Goal: Task Accomplishment & Management: Complete application form

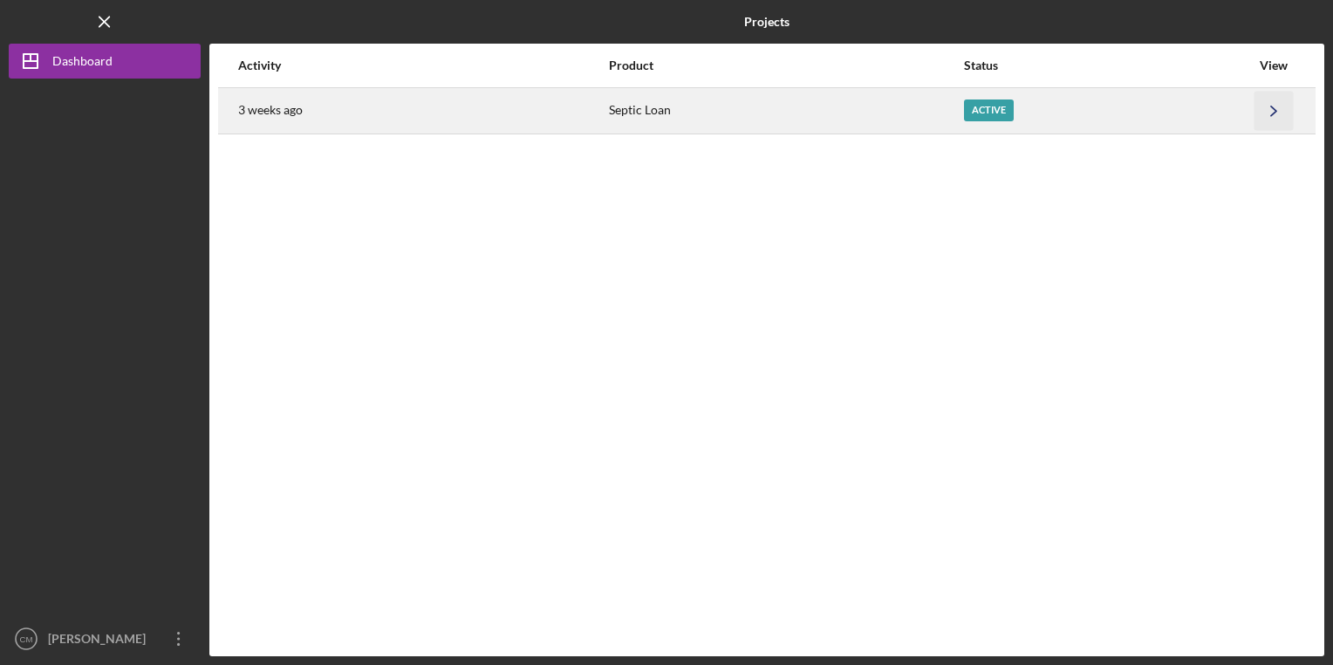
click at [1274, 105] on icon "Icon/Navigate" at bounding box center [1273, 110] width 39 height 39
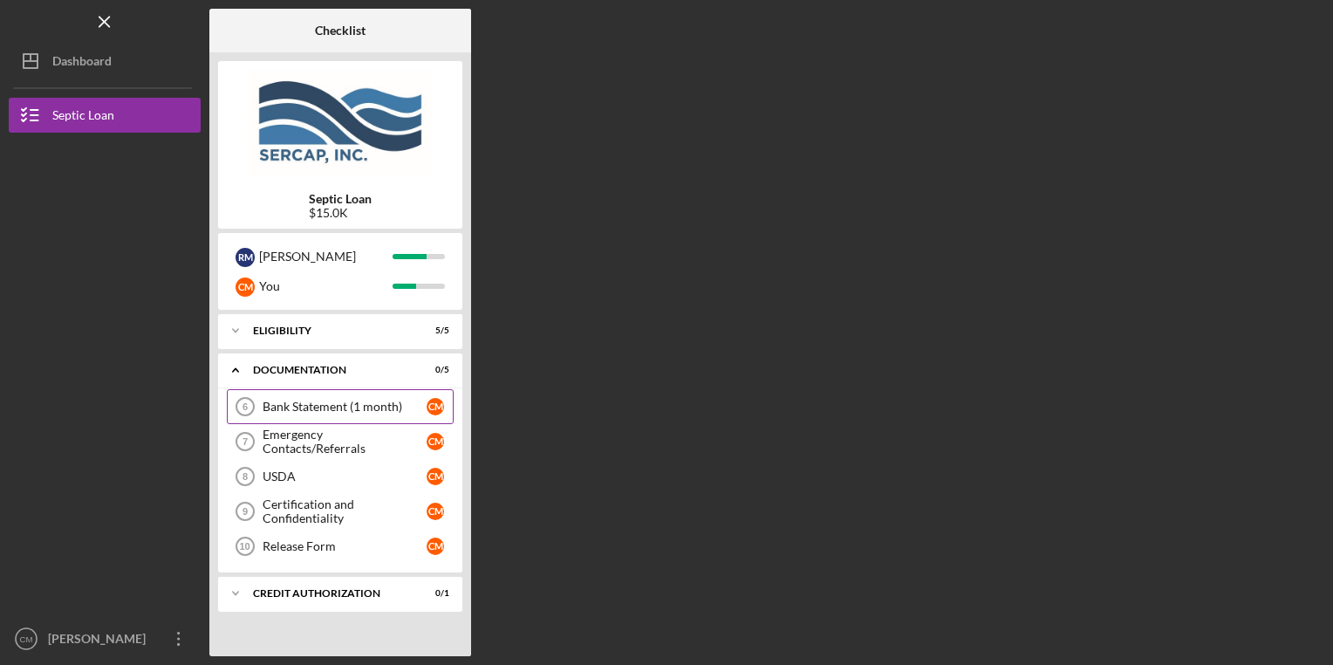
drag, startPoint x: 341, startPoint y: 407, endPoint x: 293, endPoint y: 399, distance: 48.8
click at [293, 399] on link "Bank Statement (1 month) 6 Bank Statement (1 month) C M" at bounding box center [340, 406] width 227 height 35
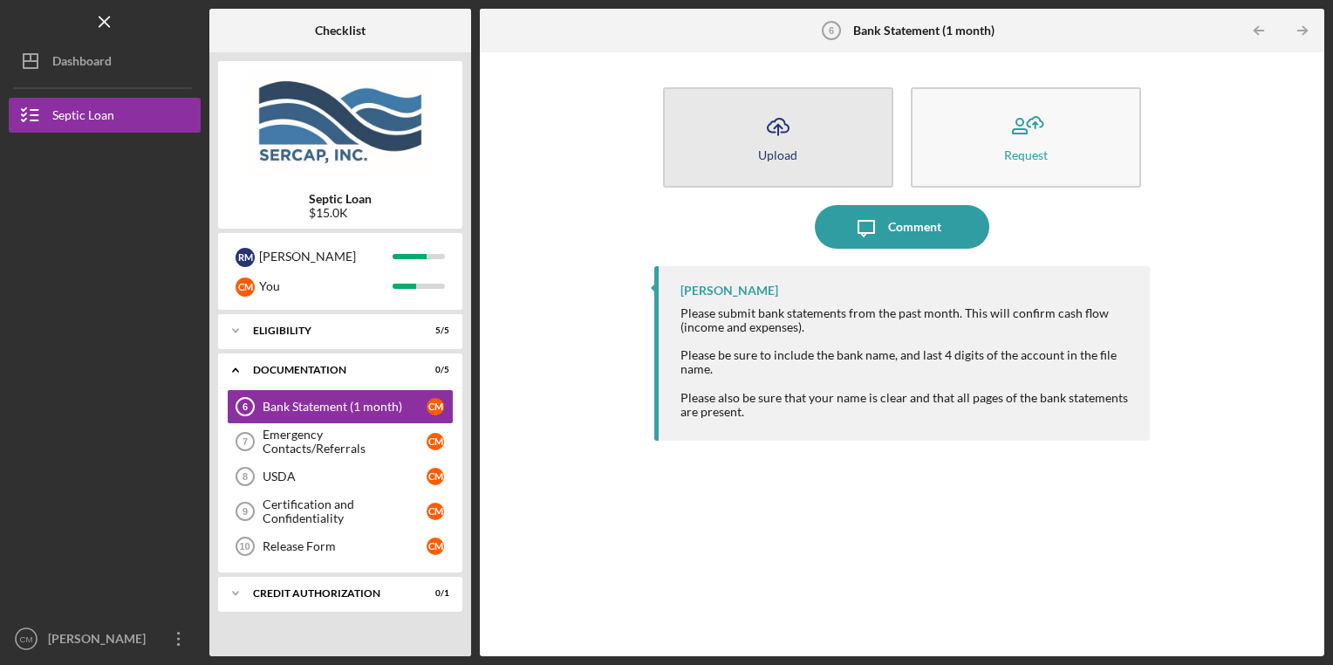
click at [782, 161] on button "Icon/Upload Upload" at bounding box center [778, 137] width 230 height 100
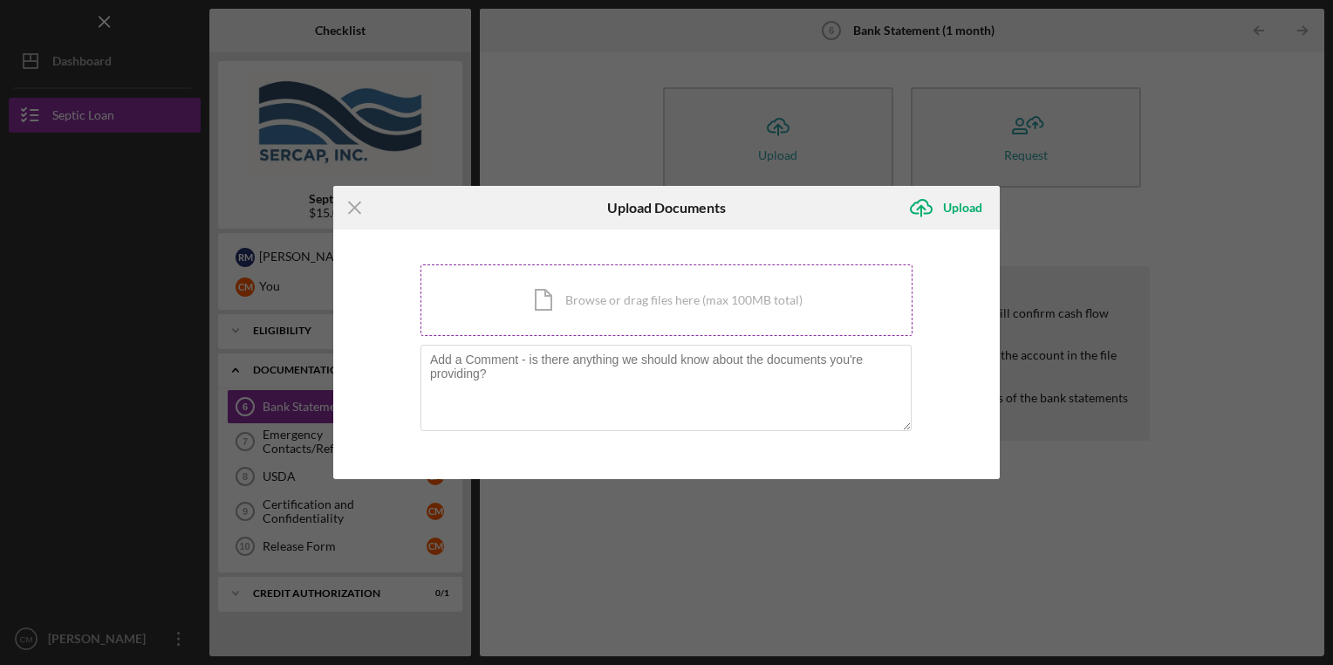
click at [581, 297] on div "Icon/Document Browse or drag files here (max 100MB total) Tap to choose files o…" at bounding box center [666, 300] width 492 height 72
click at [946, 208] on div "Upload" at bounding box center [962, 207] width 39 height 35
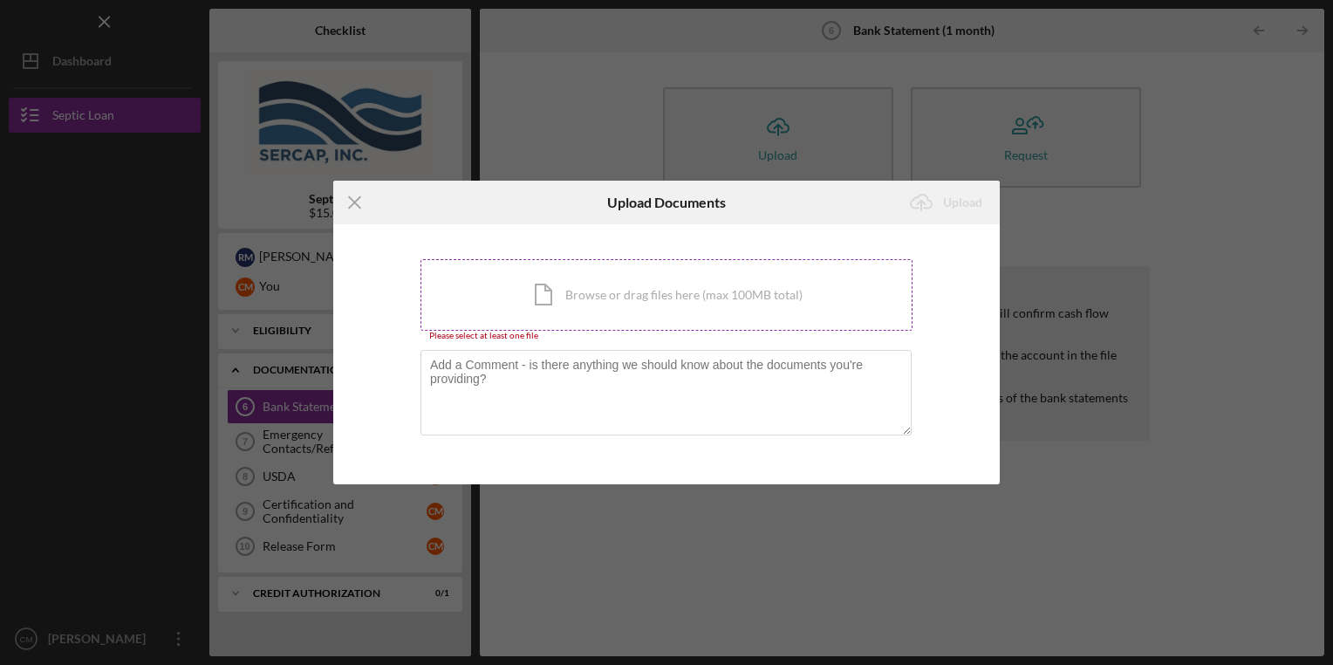
click at [668, 315] on div "Icon/Document Browse or drag files here (max 100MB total) Tap to choose files o…" at bounding box center [666, 295] width 492 height 72
click at [707, 300] on div "Icon/Document Browse or drag files here (max 100MB total) Tap to choose files o…" at bounding box center [666, 295] width 492 height 72
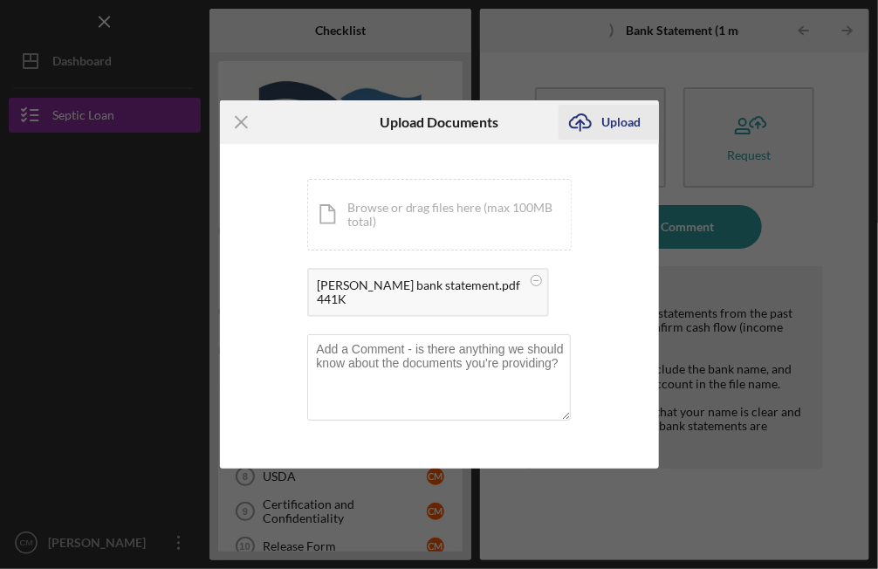
click at [614, 120] on div "Upload" at bounding box center [621, 122] width 39 height 35
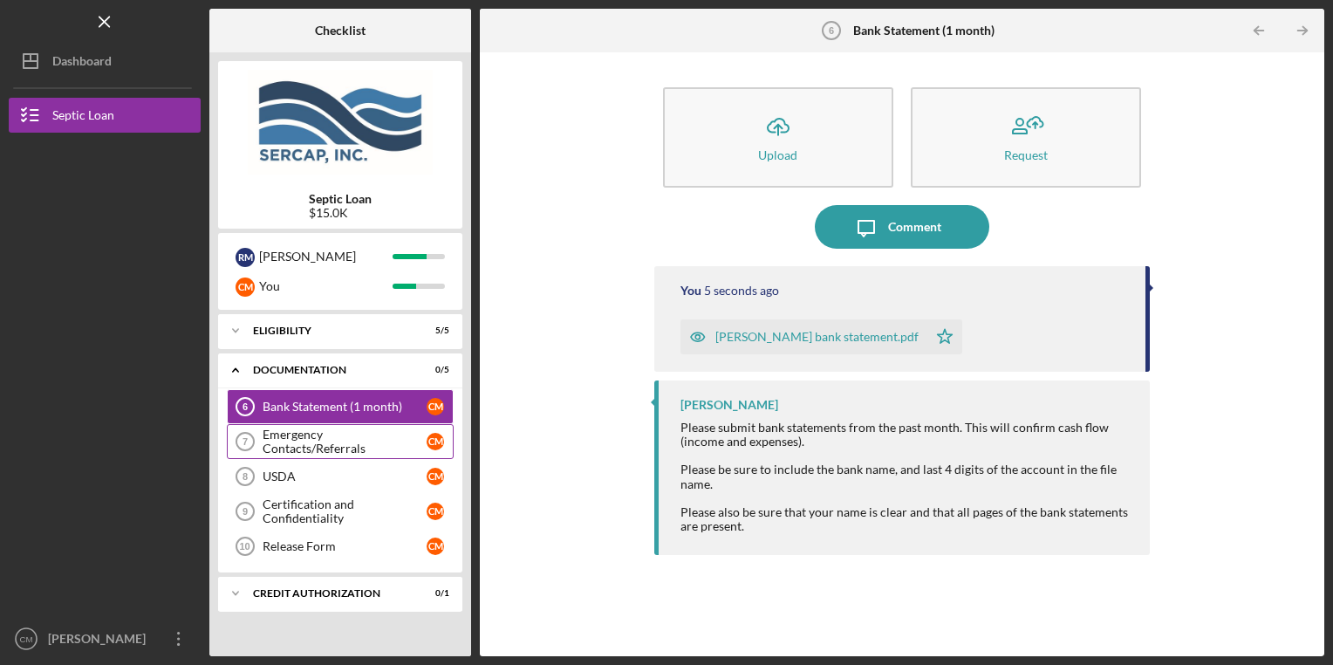
click at [366, 442] on div "Emergency Contacts/Referrals" at bounding box center [345, 441] width 164 height 28
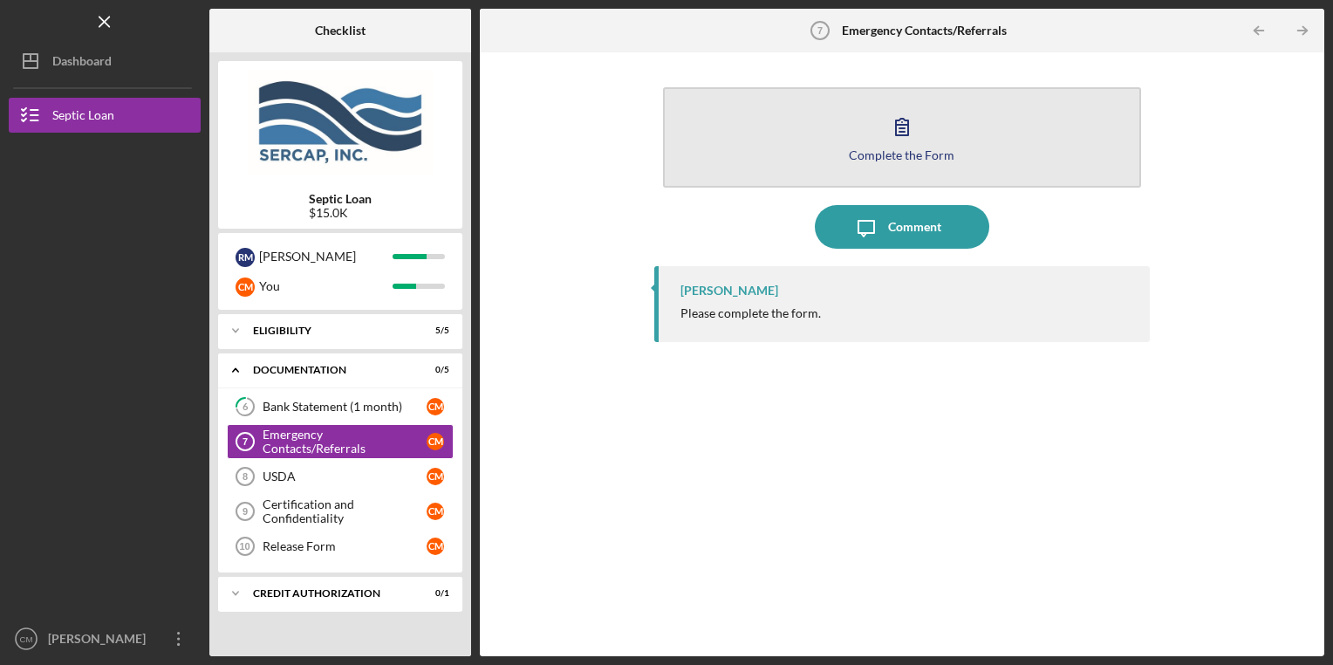
click at [865, 145] on button "Complete the Form Form" at bounding box center [902, 137] width 479 height 100
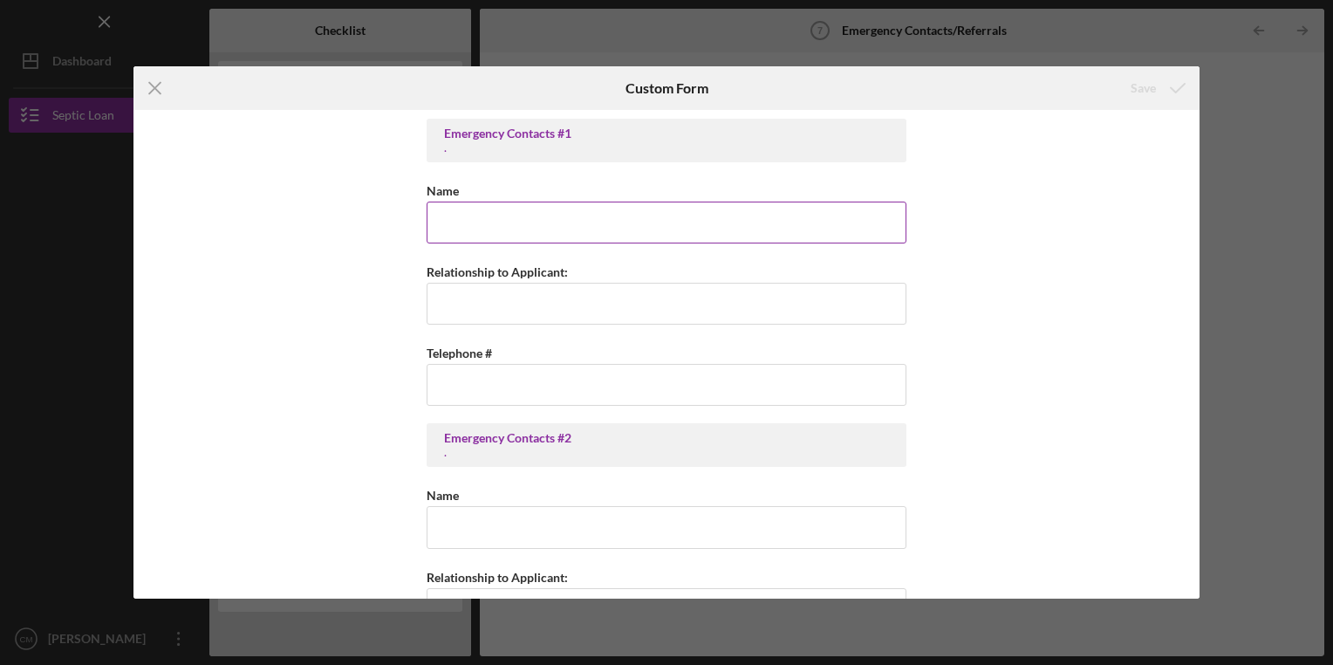
click at [588, 236] on input "Name" at bounding box center [667, 223] width 480 height 42
click at [588, 236] on input "[PERSON_NAME]" at bounding box center [667, 223] width 480 height 42
type input "[PERSON_NAME]"
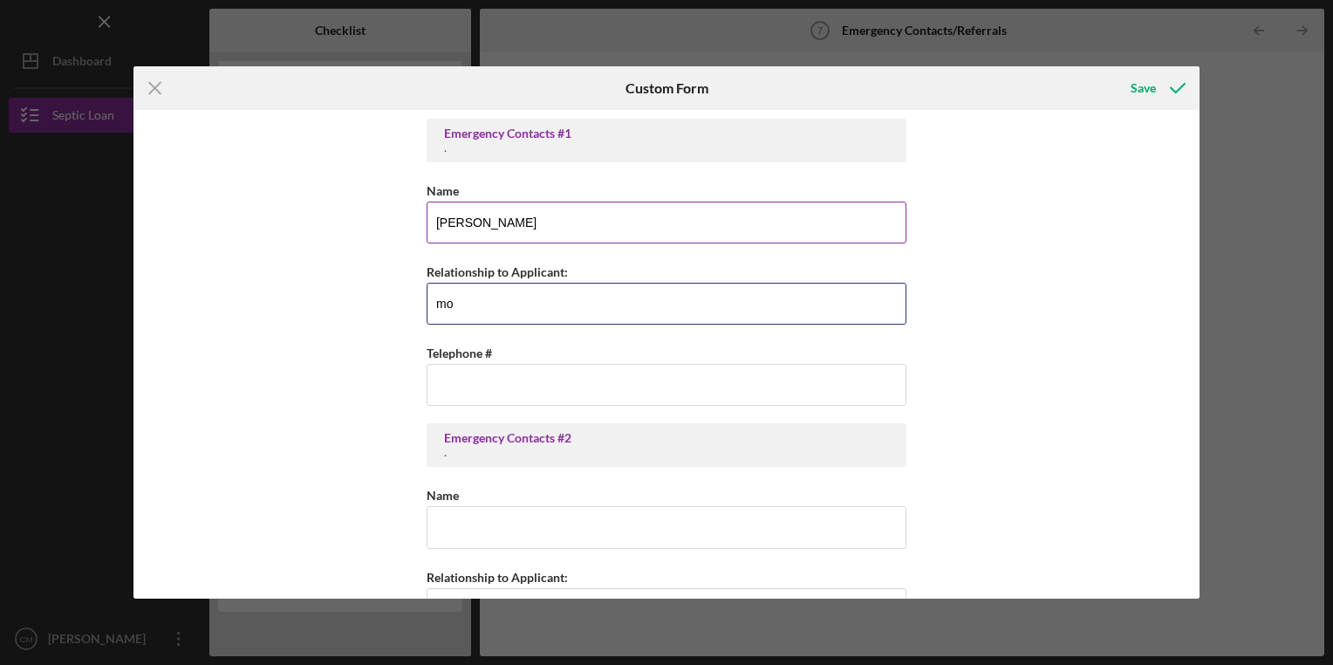
type input "m"
type input "s"
type input "spouse"
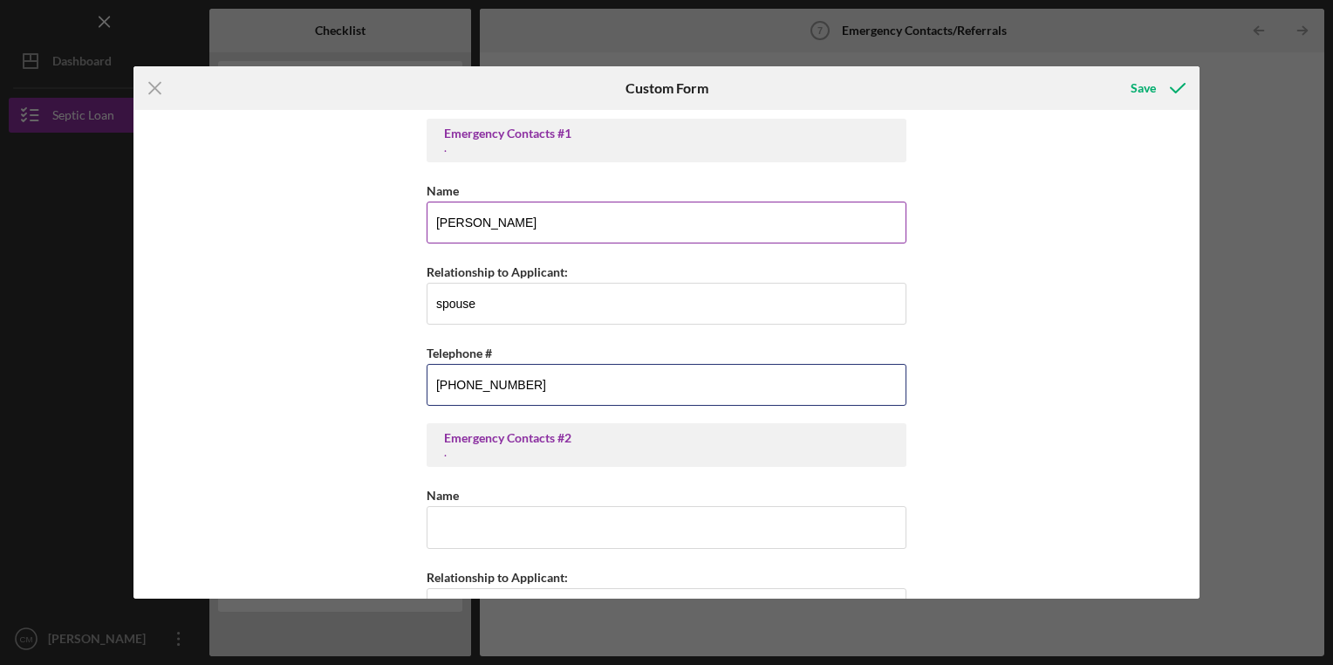
type input "[PHONE_NUMBER]"
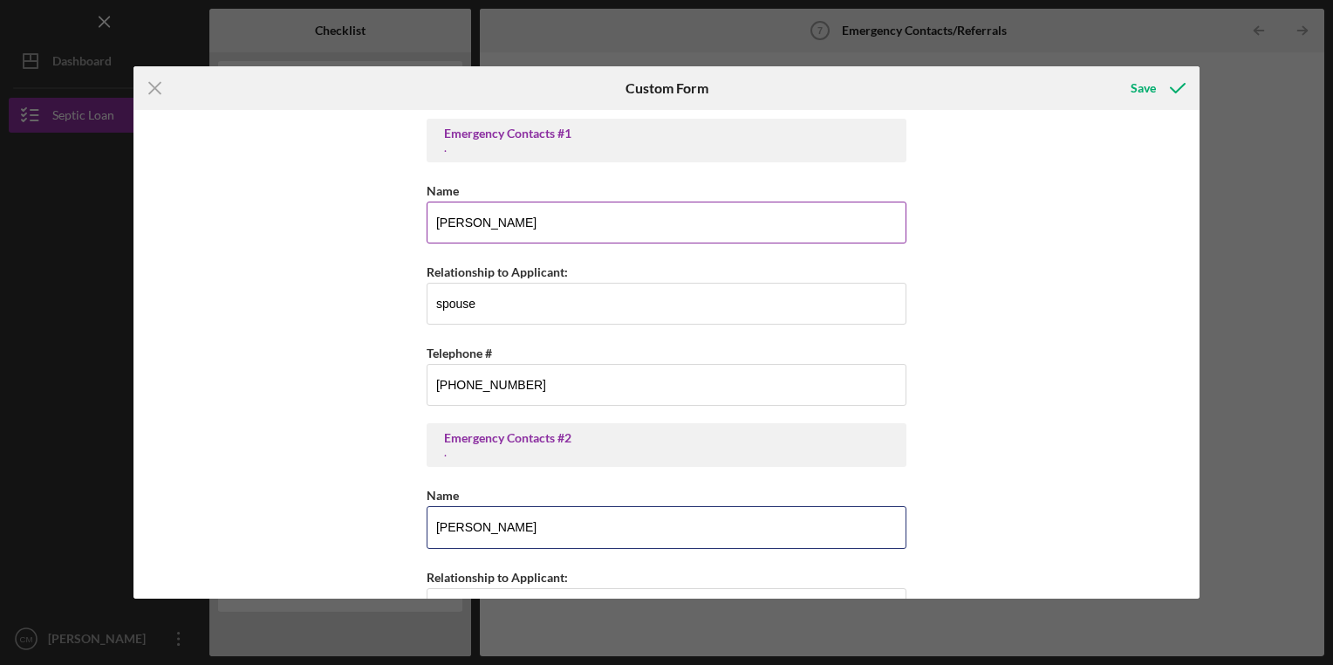
type input "[PERSON_NAME]"
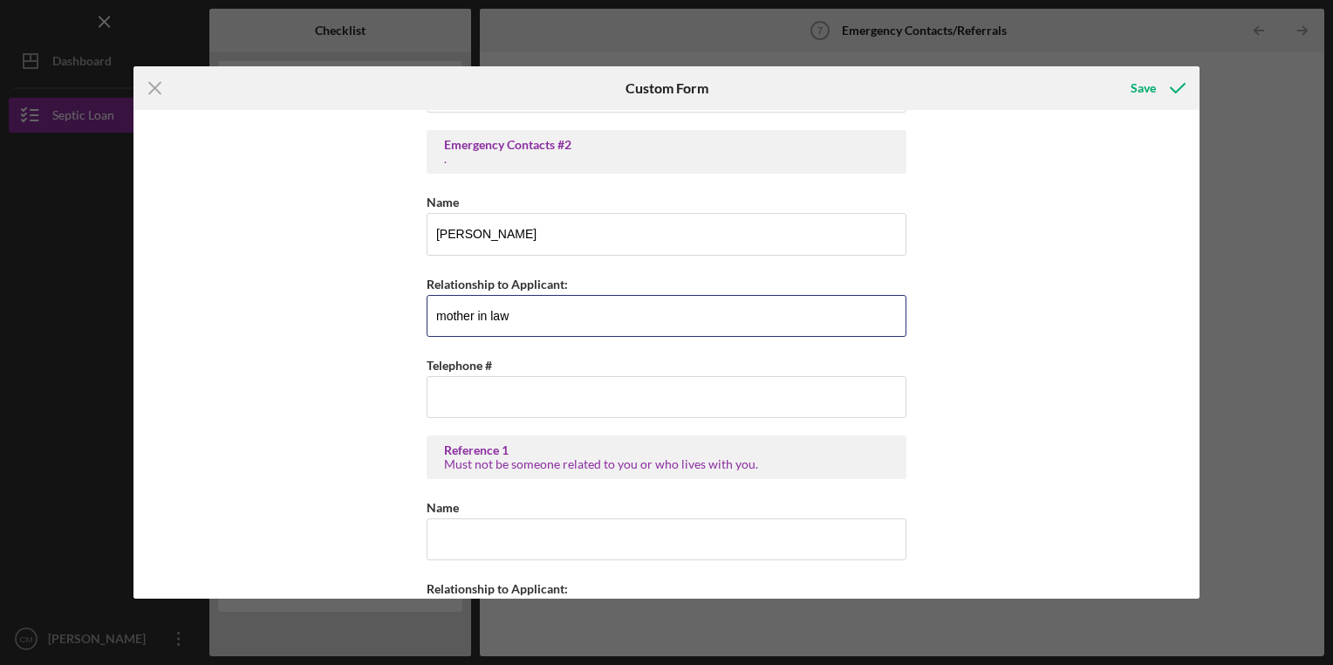
scroll to position [294, 0]
type input "mother in law"
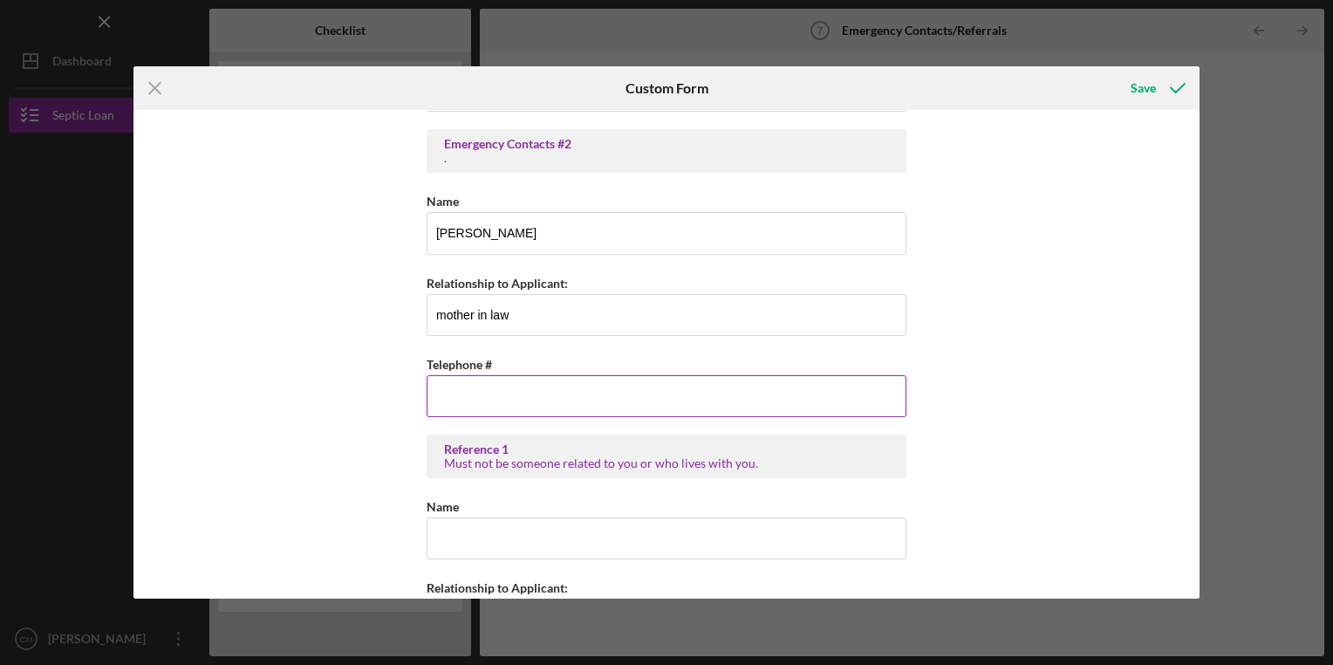
click at [516, 375] on input "Telephone #" at bounding box center [667, 396] width 480 height 42
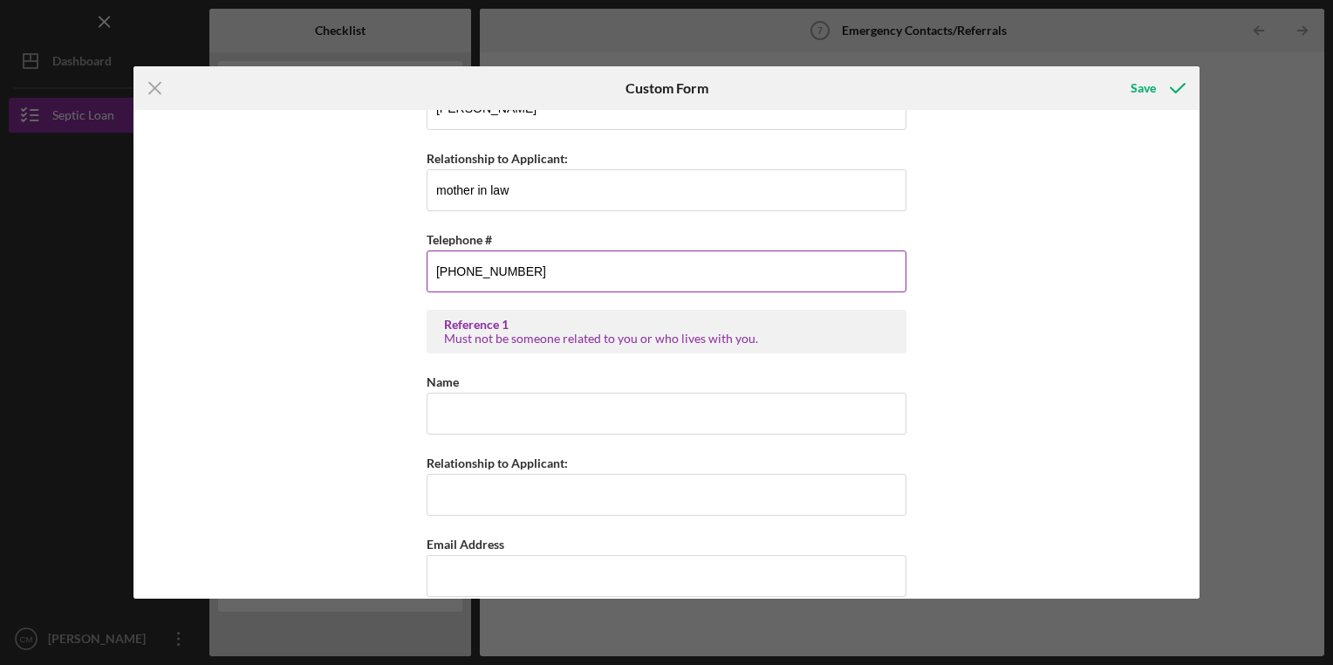
scroll to position [420, 0]
type input "[PHONE_NUMBER]"
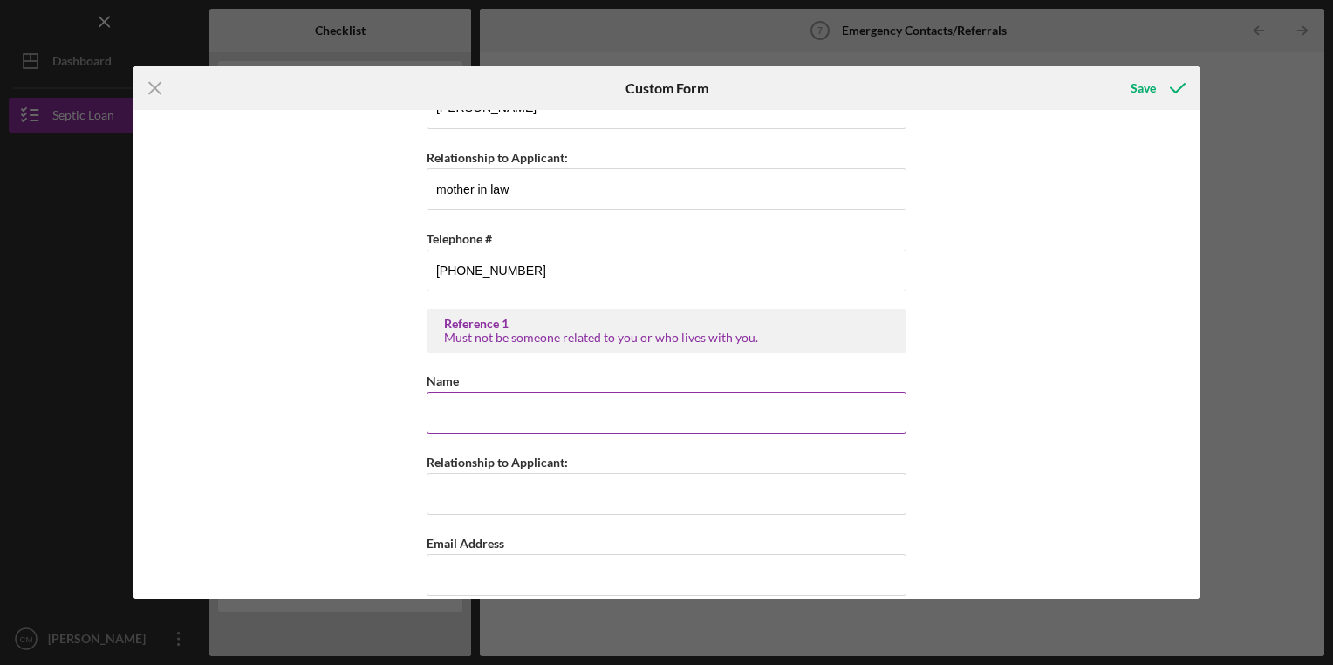
click at [495, 417] on input "Name" at bounding box center [667, 413] width 480 height 42
click at [363, 372] on div "Emergency Contacts #1 . Name [PERSON_NAME] Relationship to Applicant: spouse Te…" at bounding box center [666, 354] width 1066 height 488
click at [460, 396] on input "Name" at bounding box center [667, 413] width 480 height 42
type input "[PERSON_NAME]"
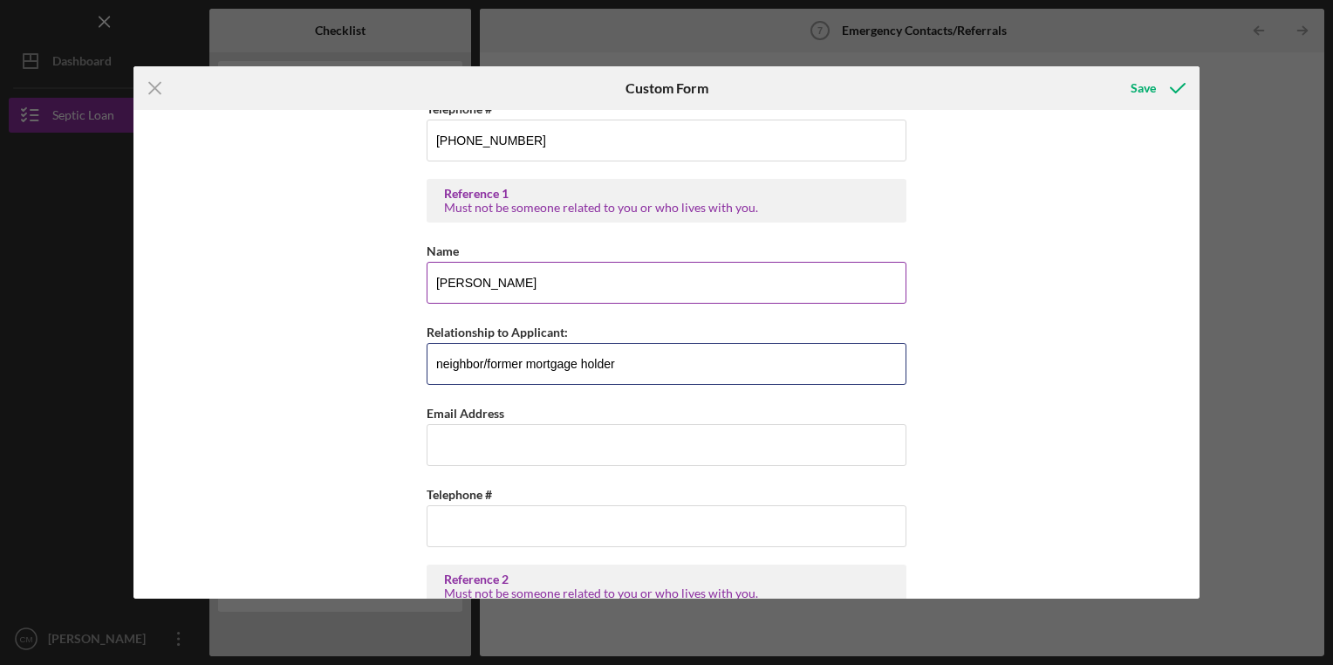
scroll to position [552, 0]
type input "neighbor/former mortgage holder"
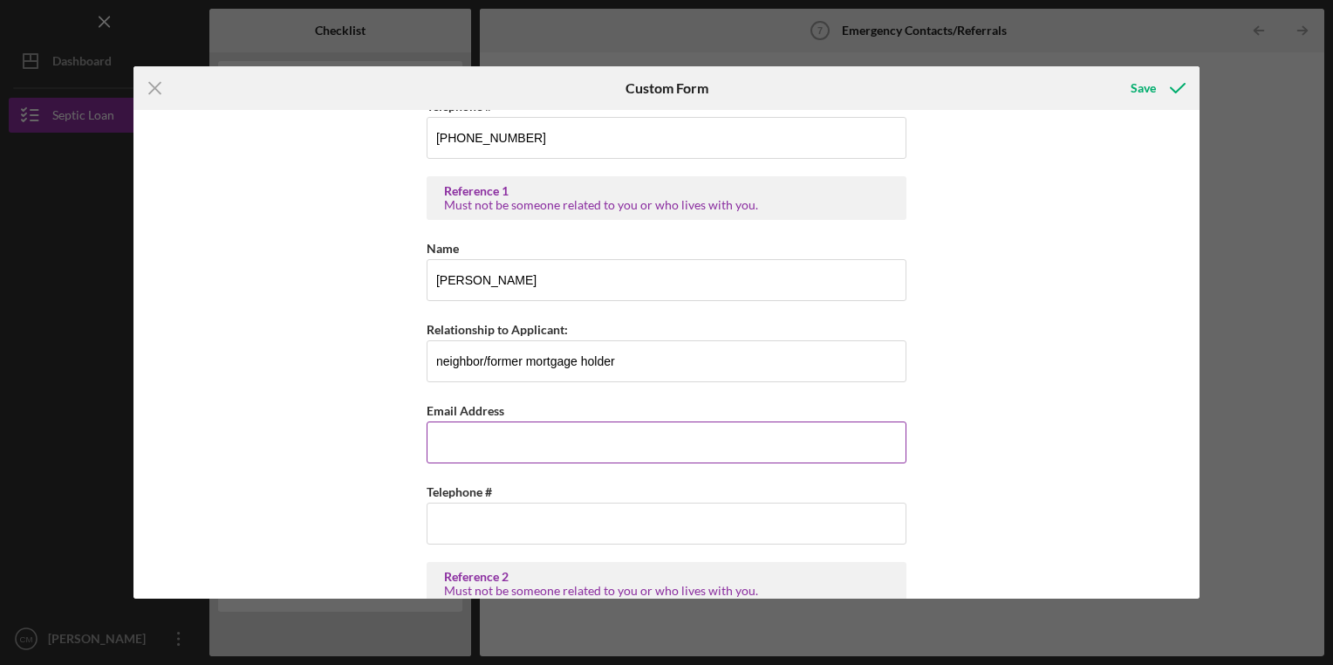
click at [639, 430] on input "Email Address" at bounding box center [667, 442] width 480 height 42
type input "[EMAIL_ADDRESS][PERSON_NAME][DOMAIN_NAME]"
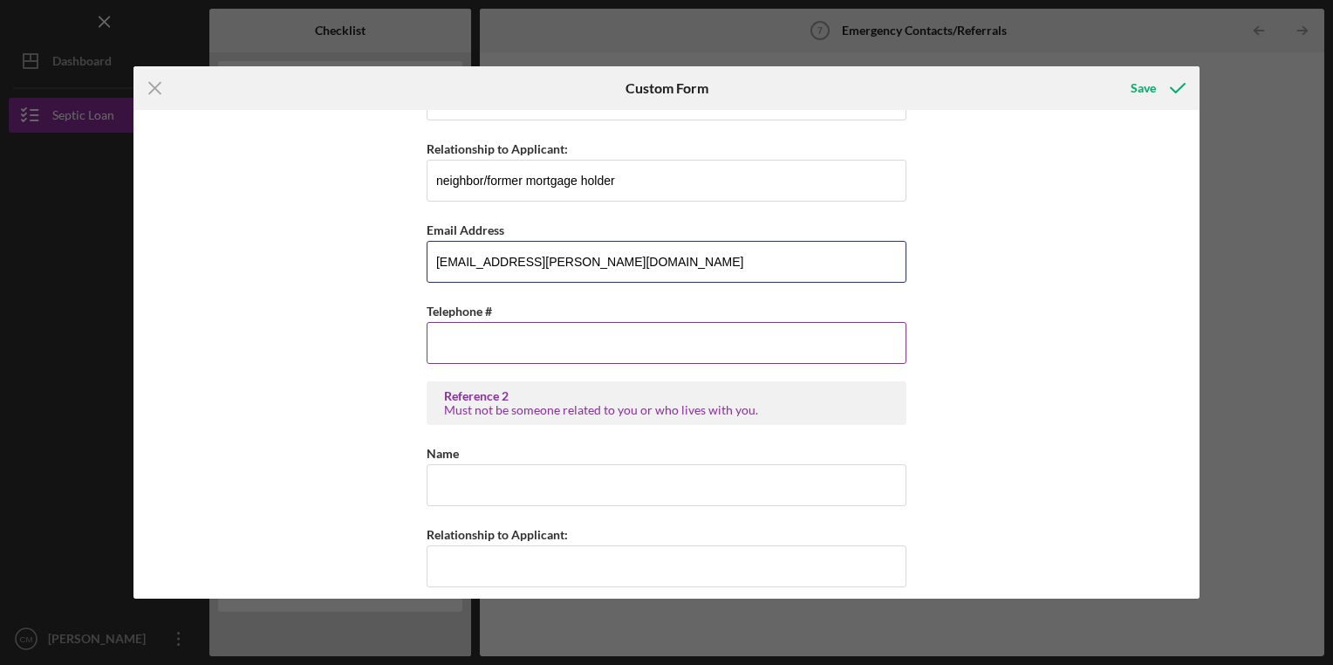
scroll to position [734, 0]
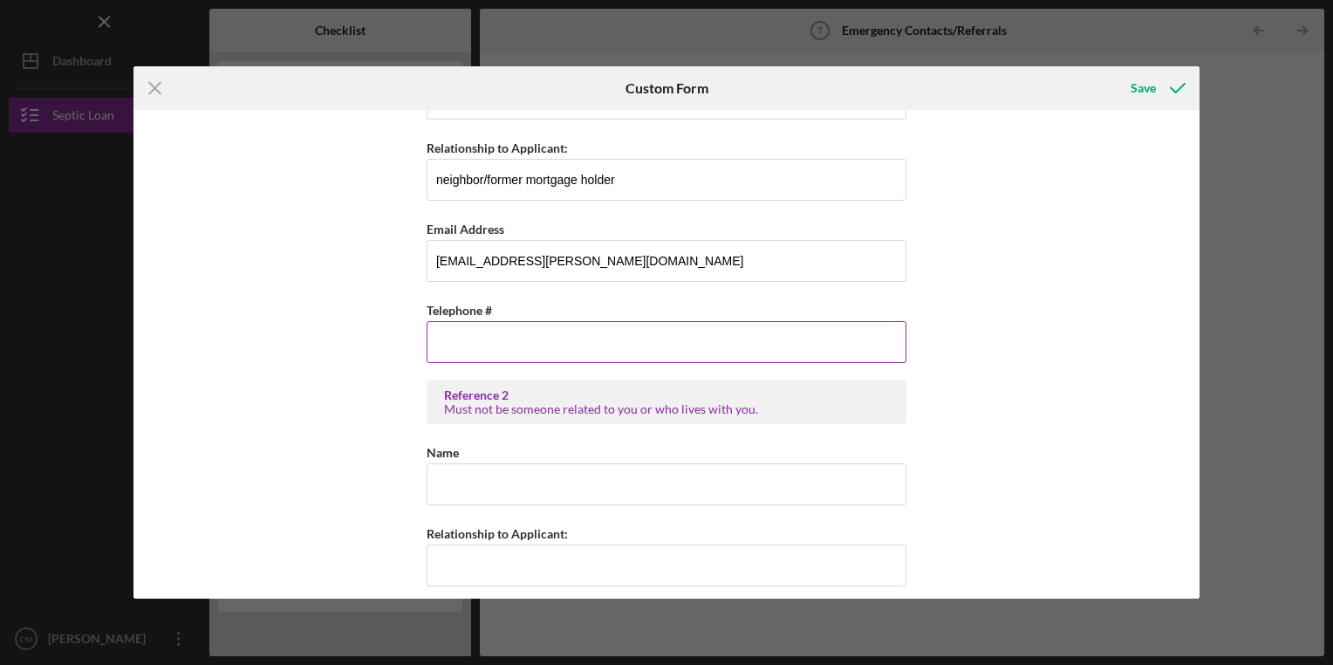
click at [499, 328] on input "Telephone #" at bounding box center [667, 342] width 480 height 42
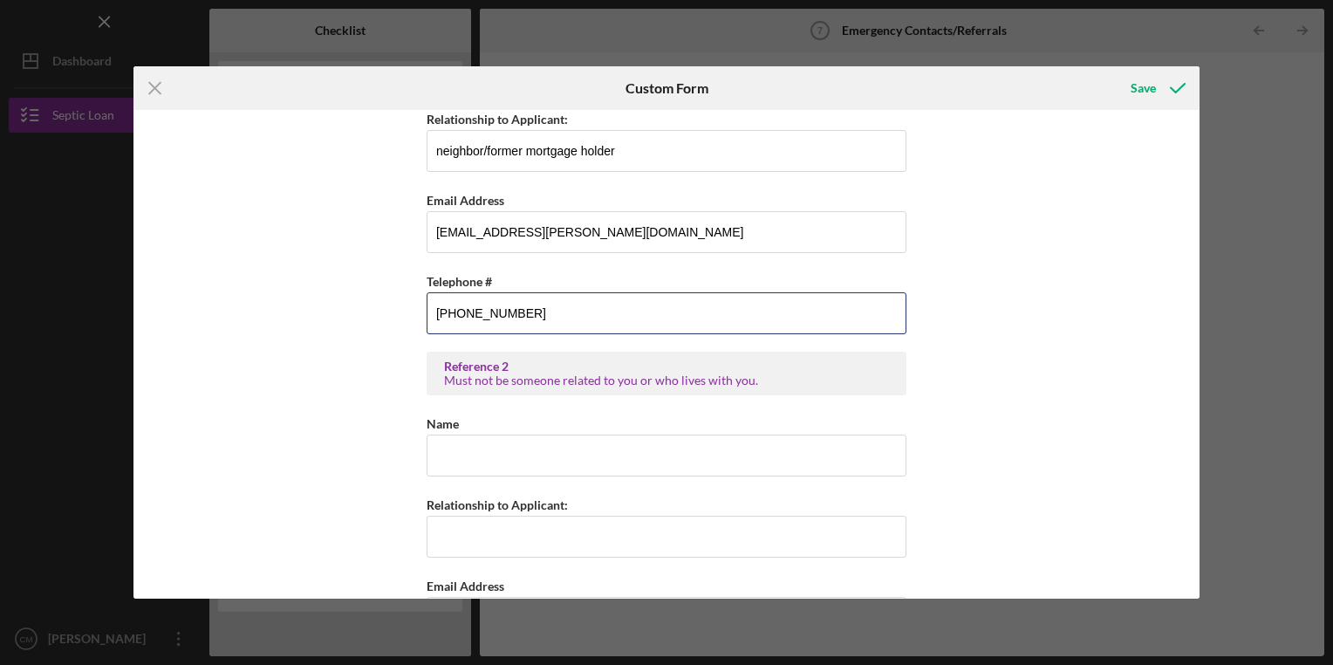
scroll to position [773, 0]
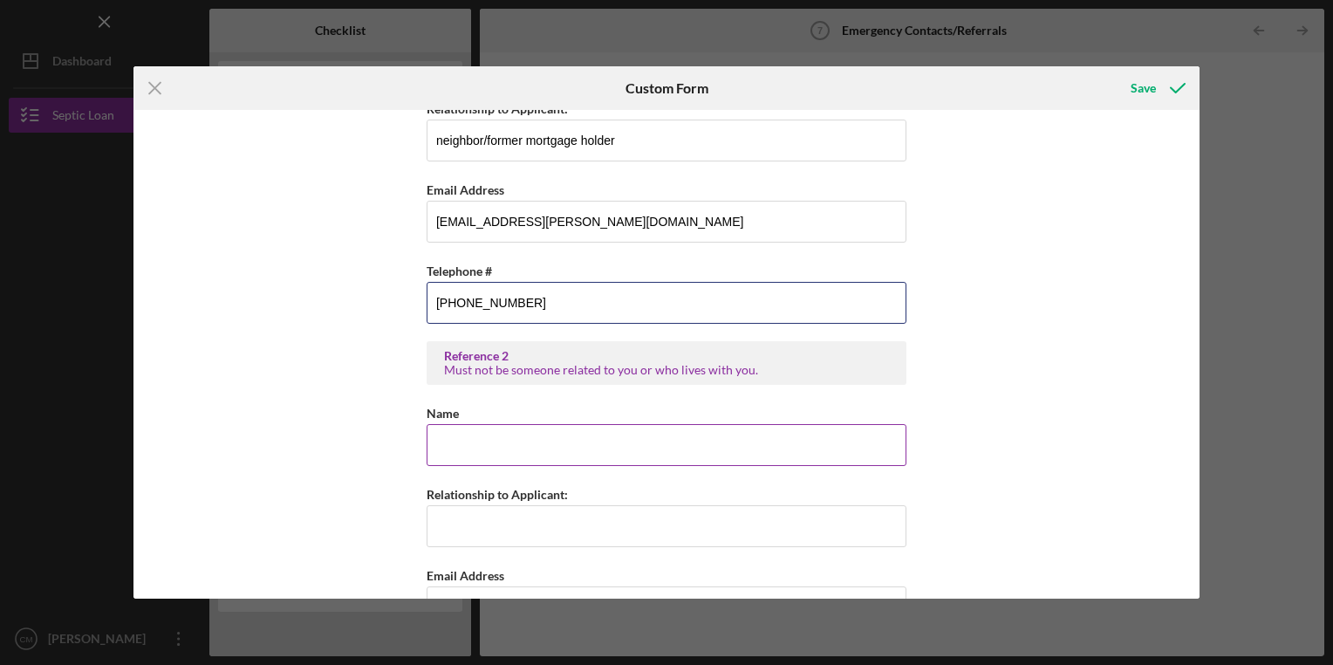
type input "[PHONE_NUMBER]"
click at [484, 452] on input "Name" at bounding box center [667, 445] width 480 height 42
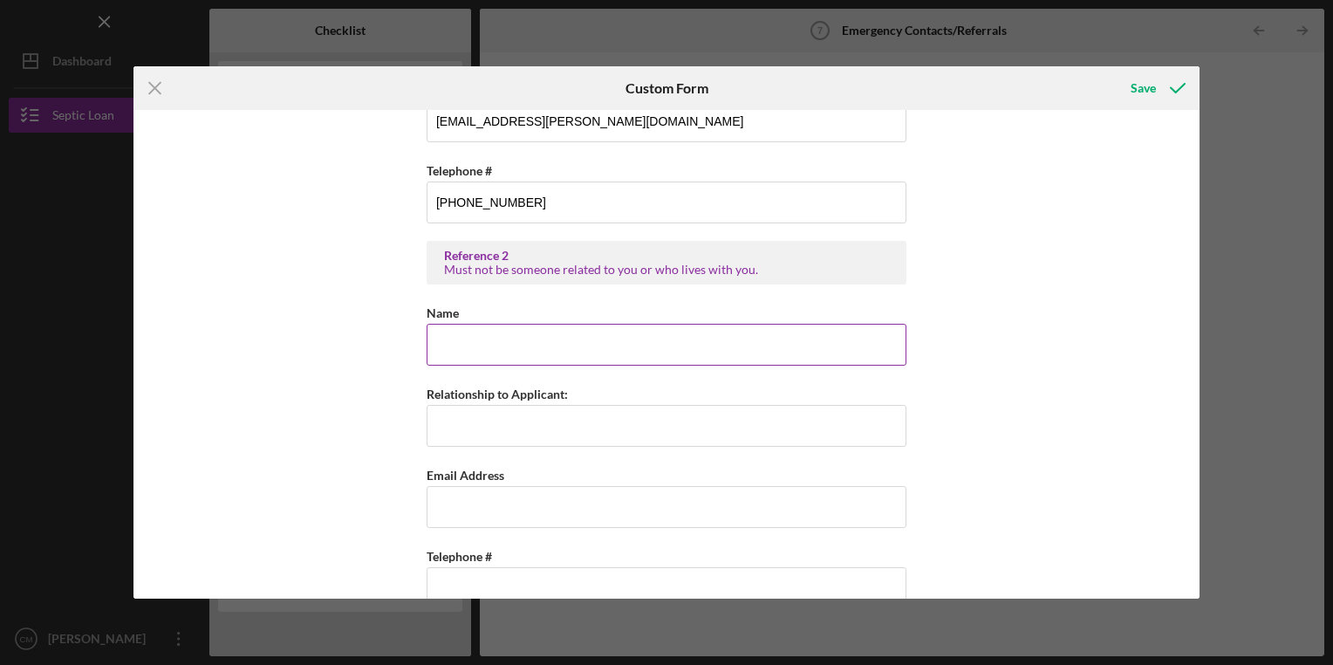
scroll to position [905, 0]
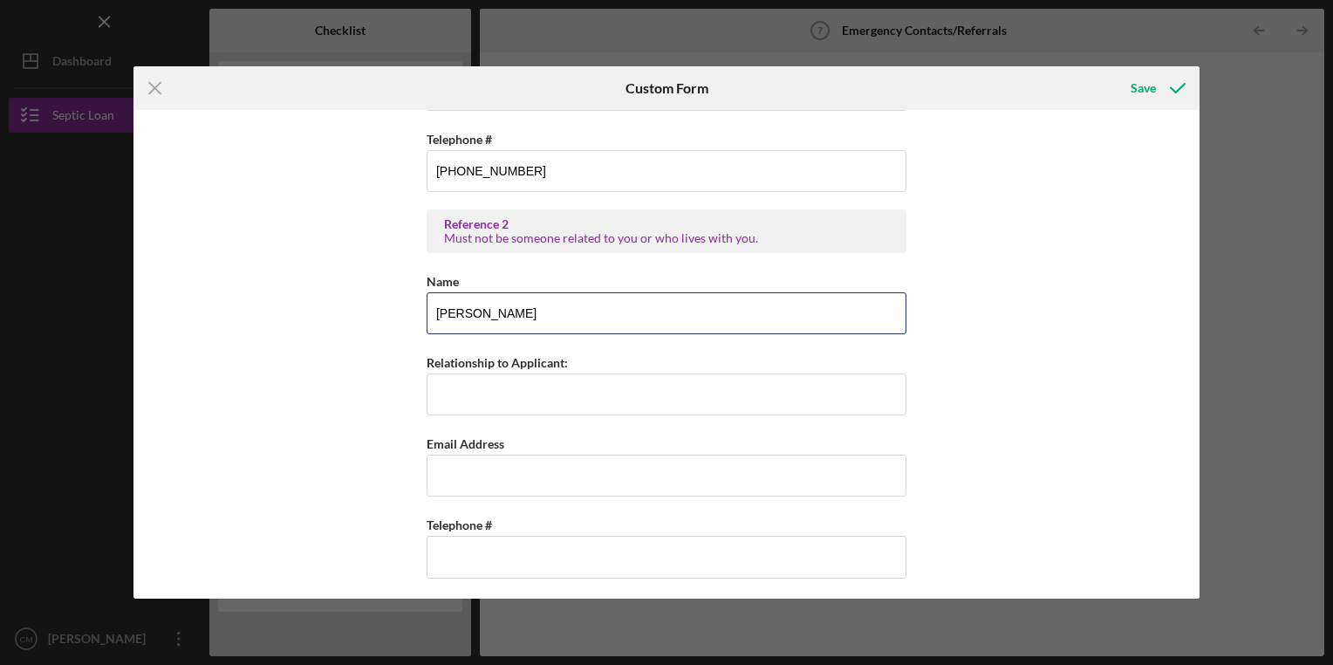
type input "[PERSON_NAME]"
type input "friend"
click at [773, 470] on input "Email Address" at bounding box center [667, 475] width 480 height 42
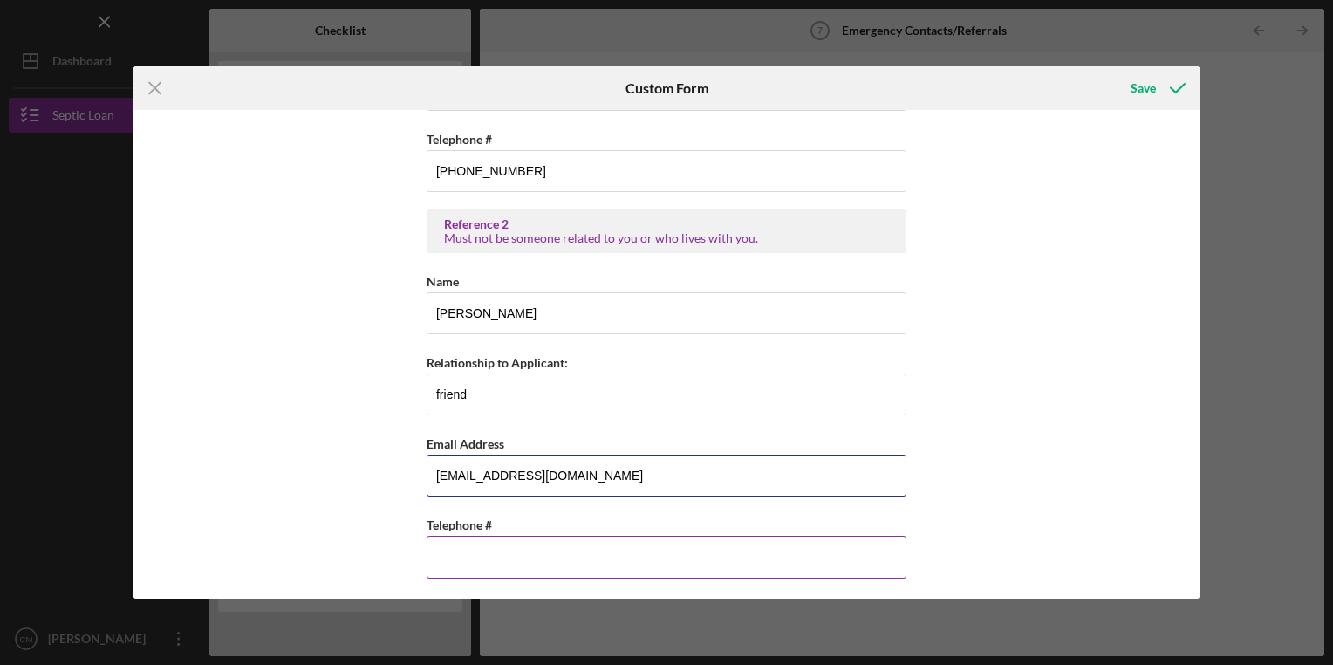
type input "[EMAIL_ADDRESS][DOMAIN_NAME]"
click at [586, 536] on input "Telephone #" at bounding box center [667, 557] width 480 height 42
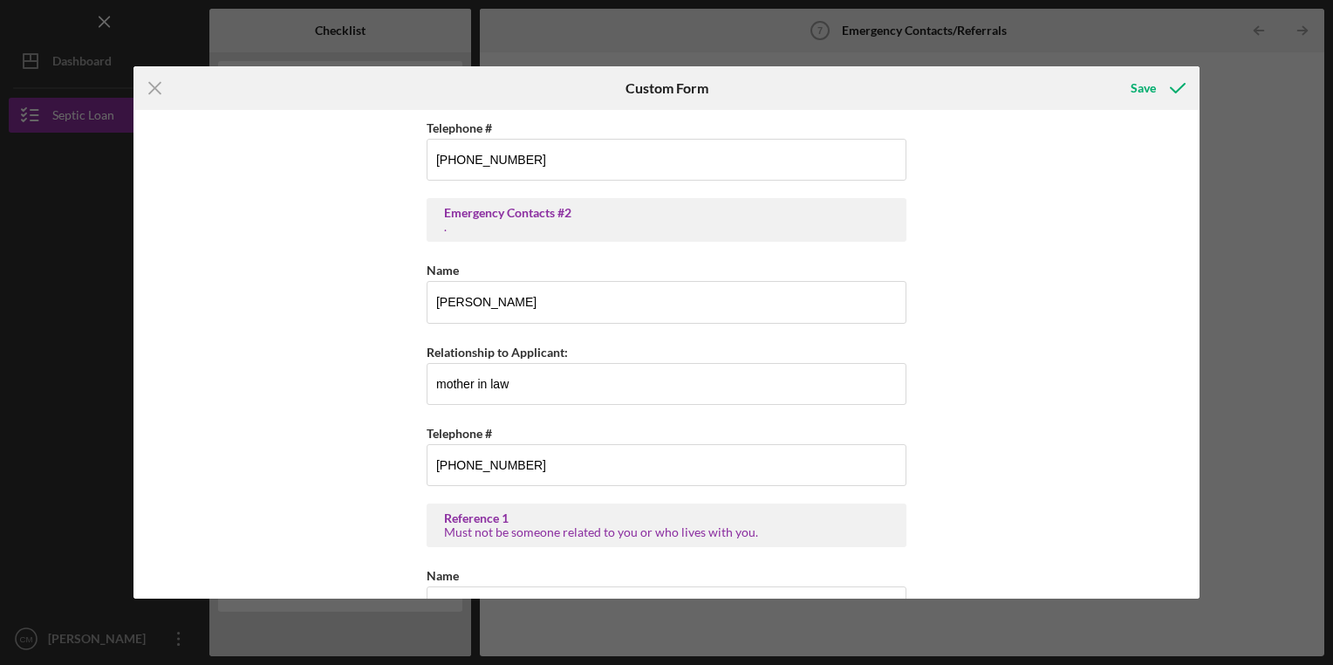
scroll to position [0, 0]
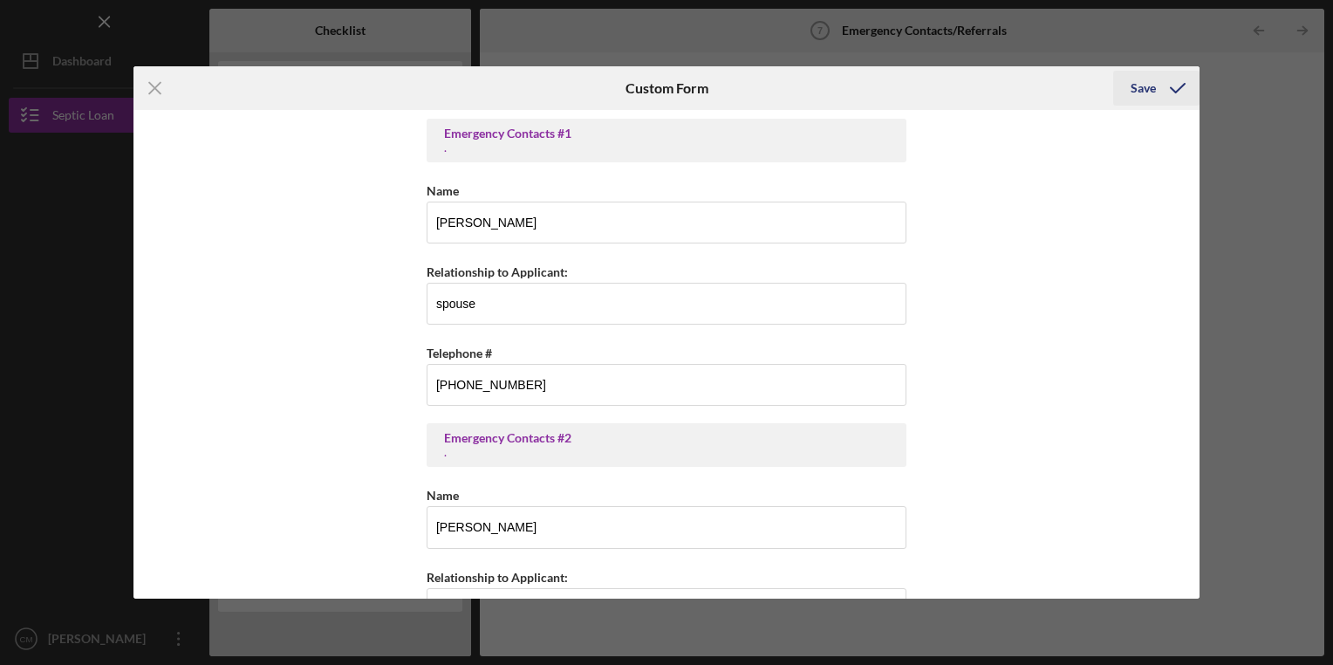
type input "[PHONE_NUMBER]"
click at [1145, 84] on div "Save" at bounding box center [1143, 88] width 25 height 35
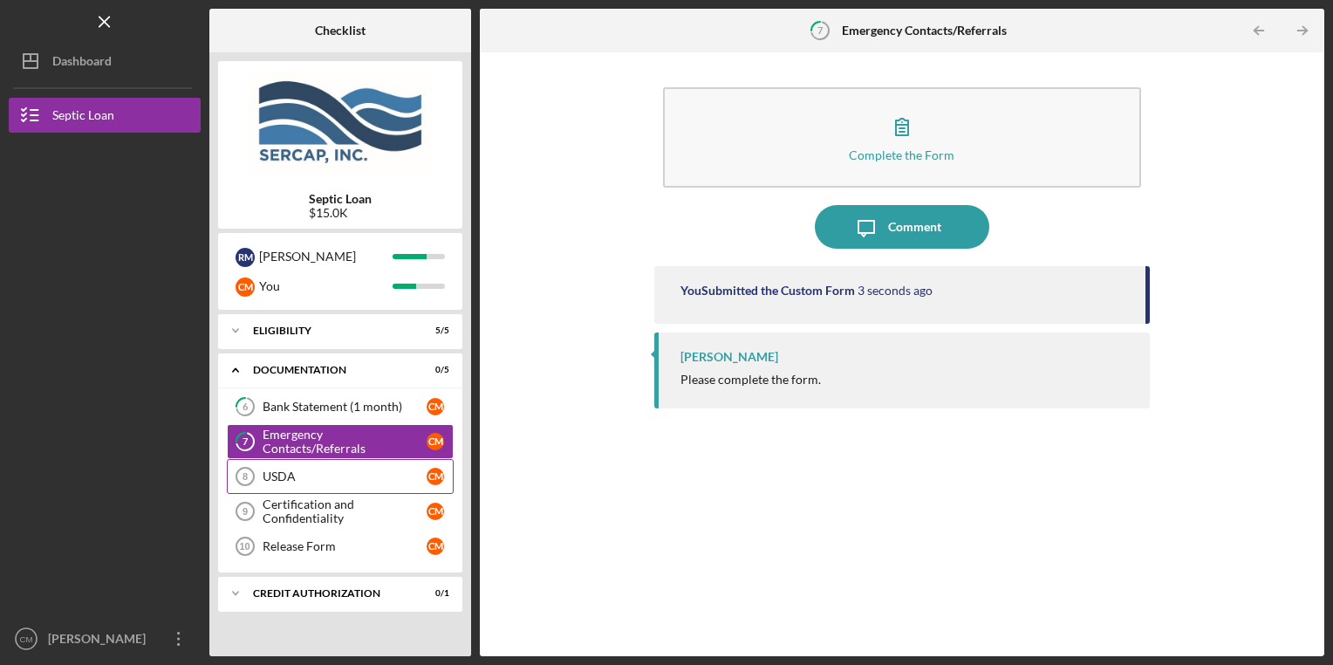
click at [301, 481] on div "USDA" at bounding box center [345, 476] width 164 height 14
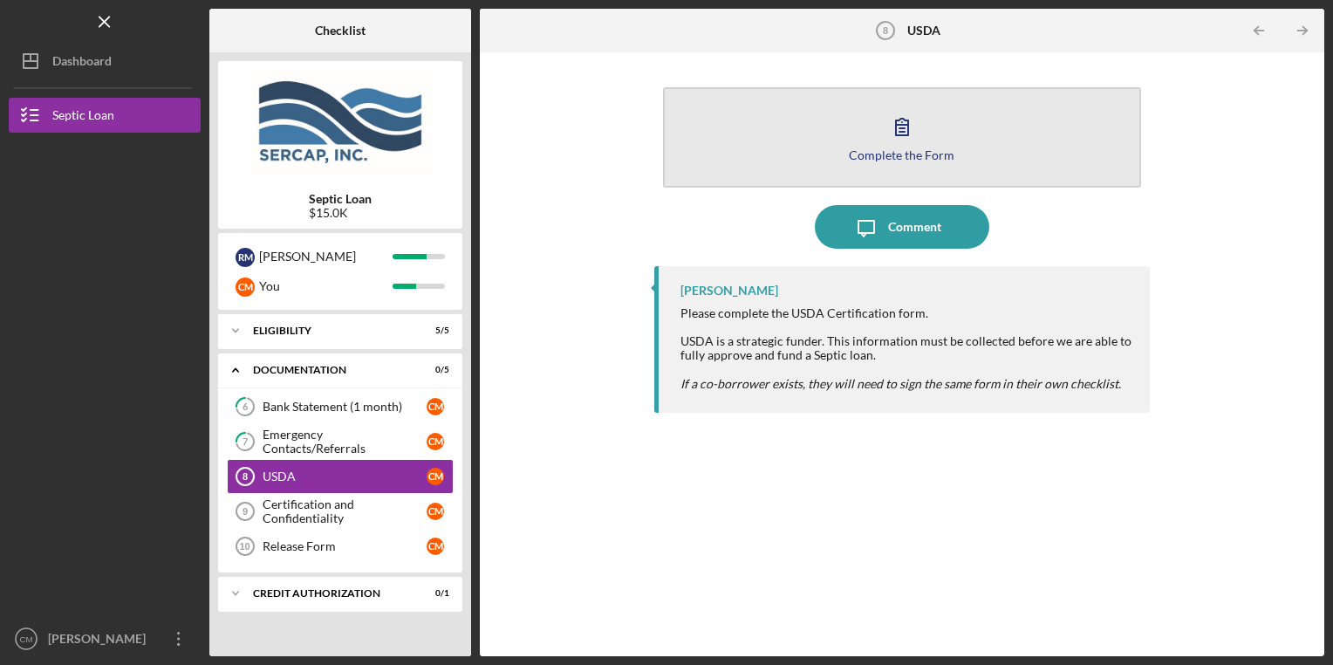
click at [889, 166] on button "Complete the Form Form" at bounding box center [902, 137] width 479 height 100
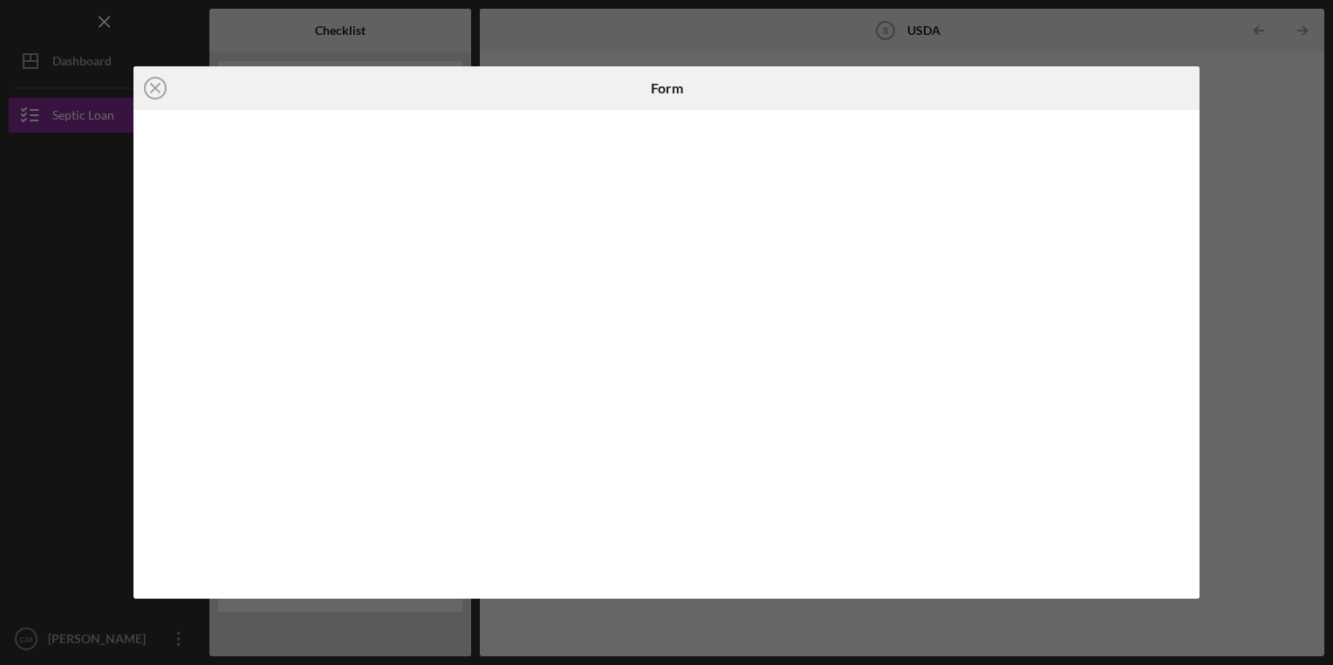
click at [606, 66] on div "Form" at bounding box center [665, 88] width 355 height 44
click at [534, 37] on div "Icon/Close Form" at bounding box center [666, 332] width 1333 height 665
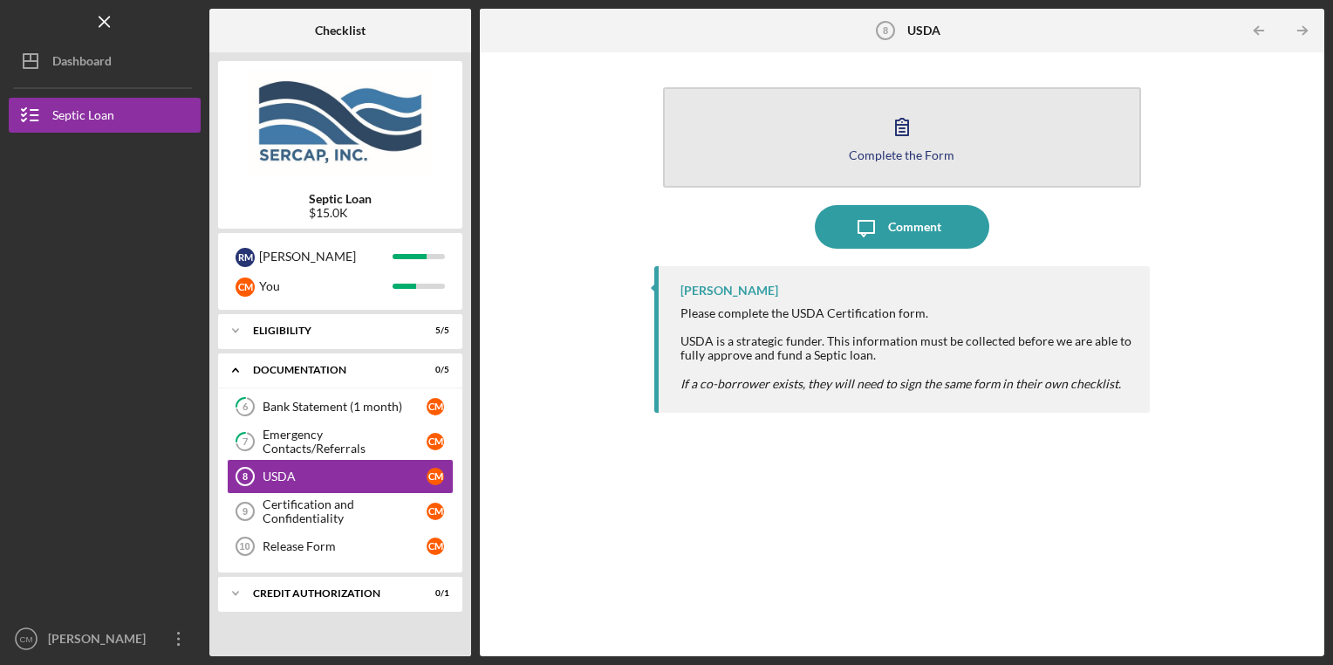
click at [886, 186] on div "Complete the Form Form" at bounding box center [902, 138] width 496 height 118
click at [917, 141] on icon "button" at bounding box center [902, 127] width 44 height 44
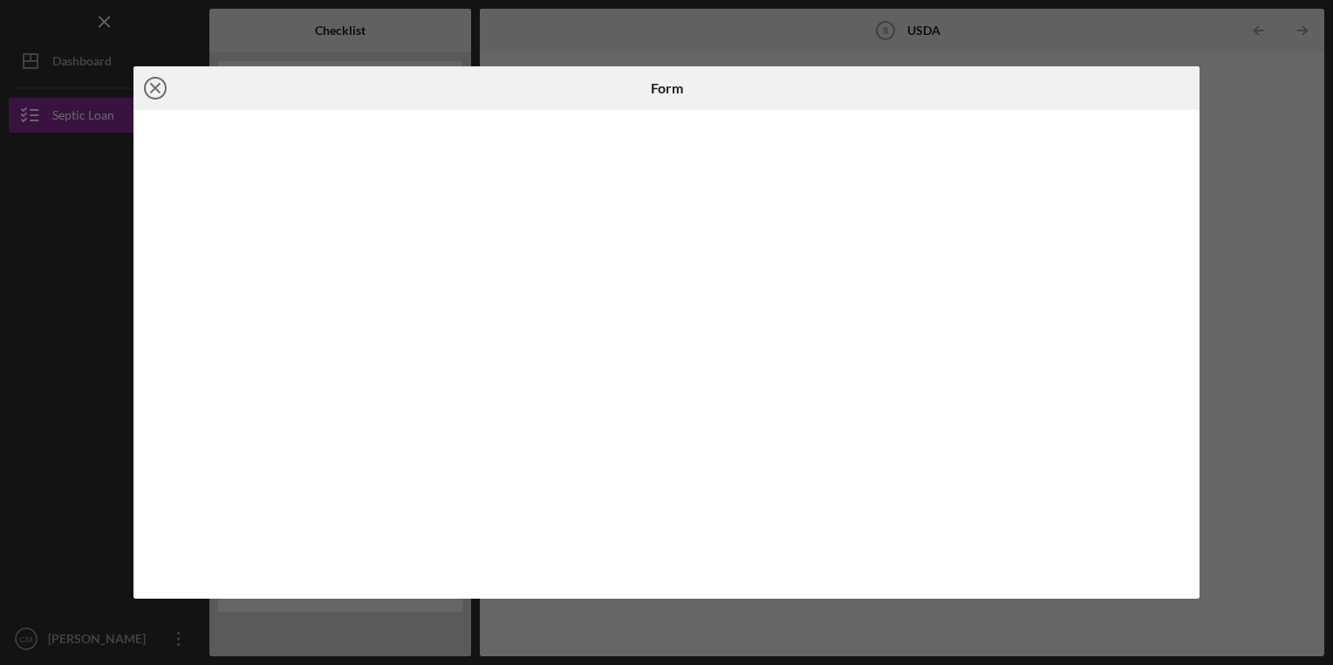
click at [154, 82] on icon "Icon/Close" at bounding box center [155, 88] width 44 height 44
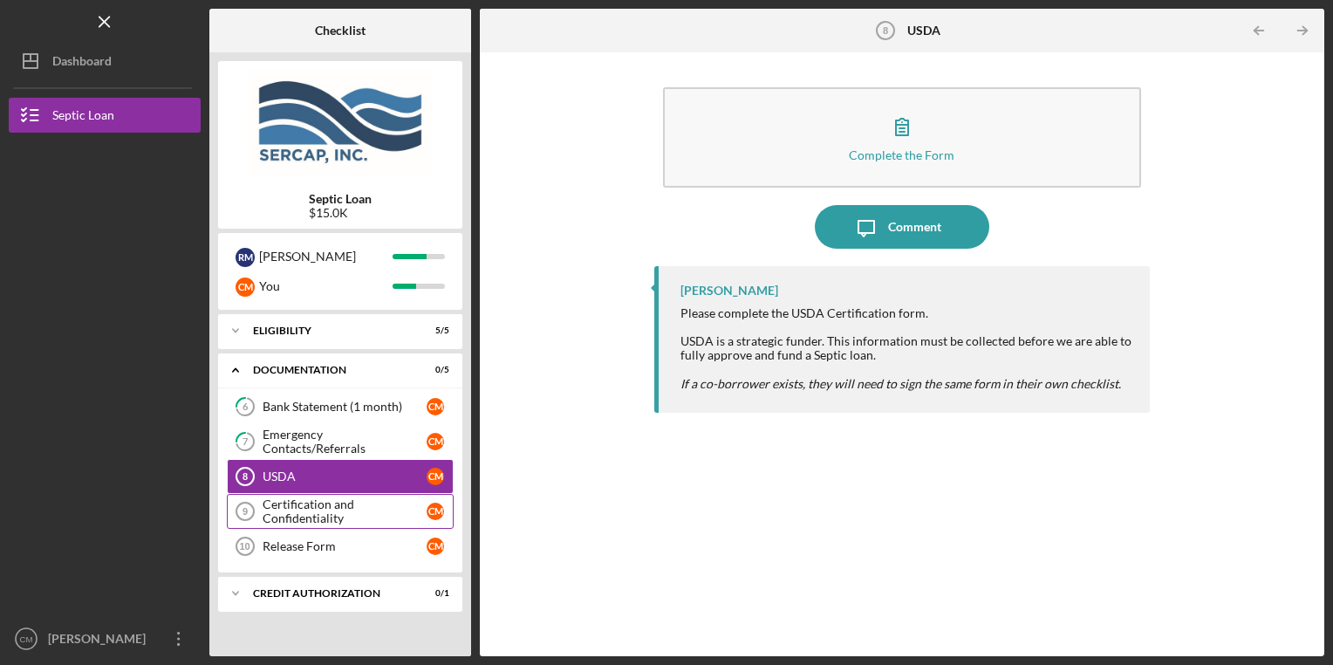
click at [326, 506] on div "Certification and Confidentiality" at bounding box center [345, 511] width 164 height 28
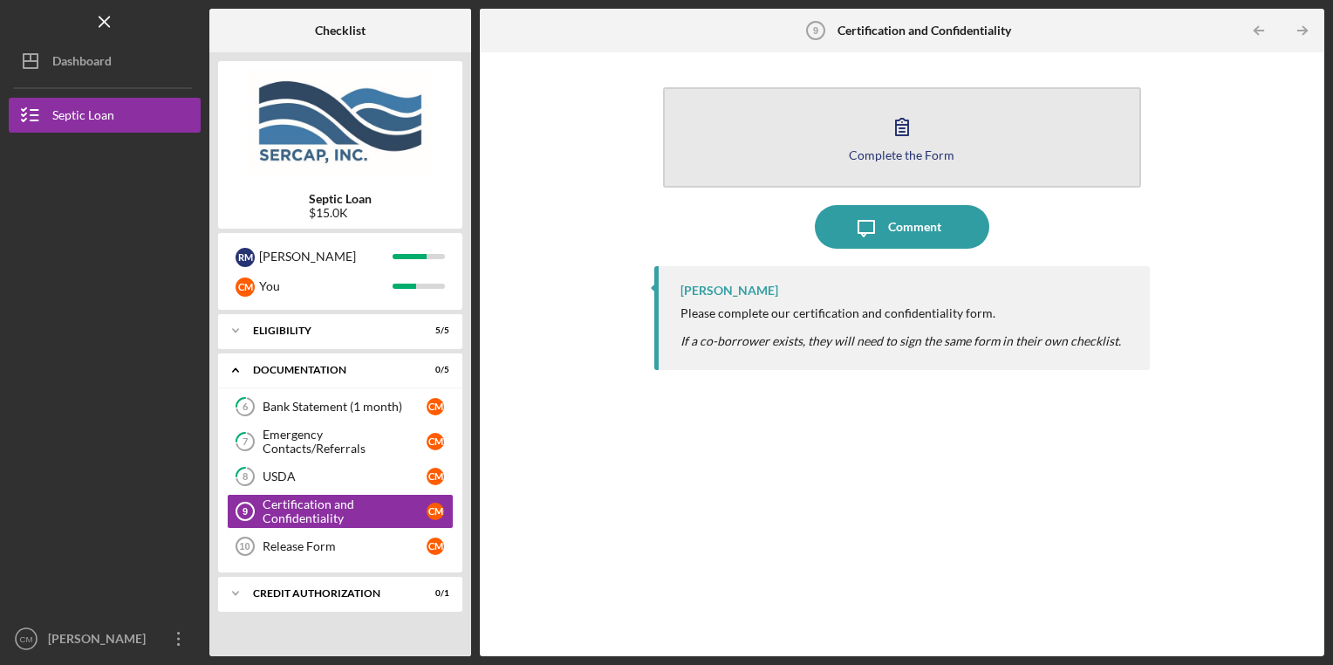
click at [918, 161] on button "Complete the Form Form" at bounding box center [902, 137] width 479 height 100
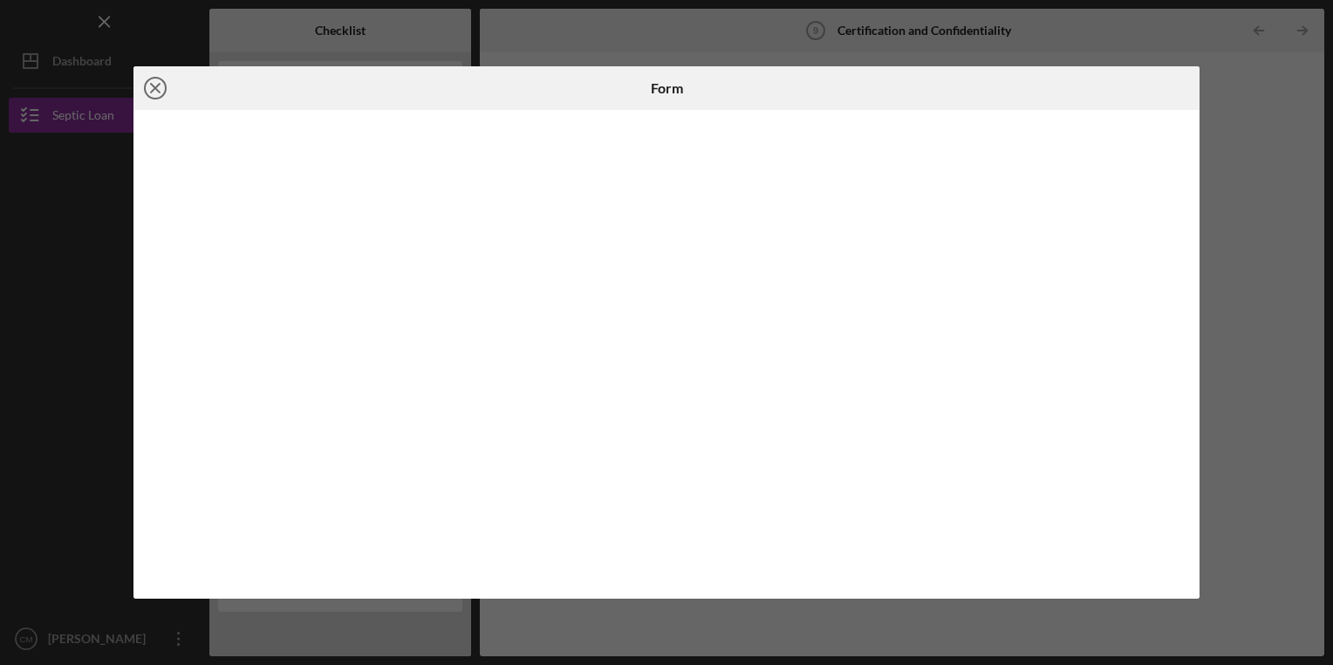
click at [161, 89] on icon "Icon/Close" at bounding box center [155, 88] width 44 height 44
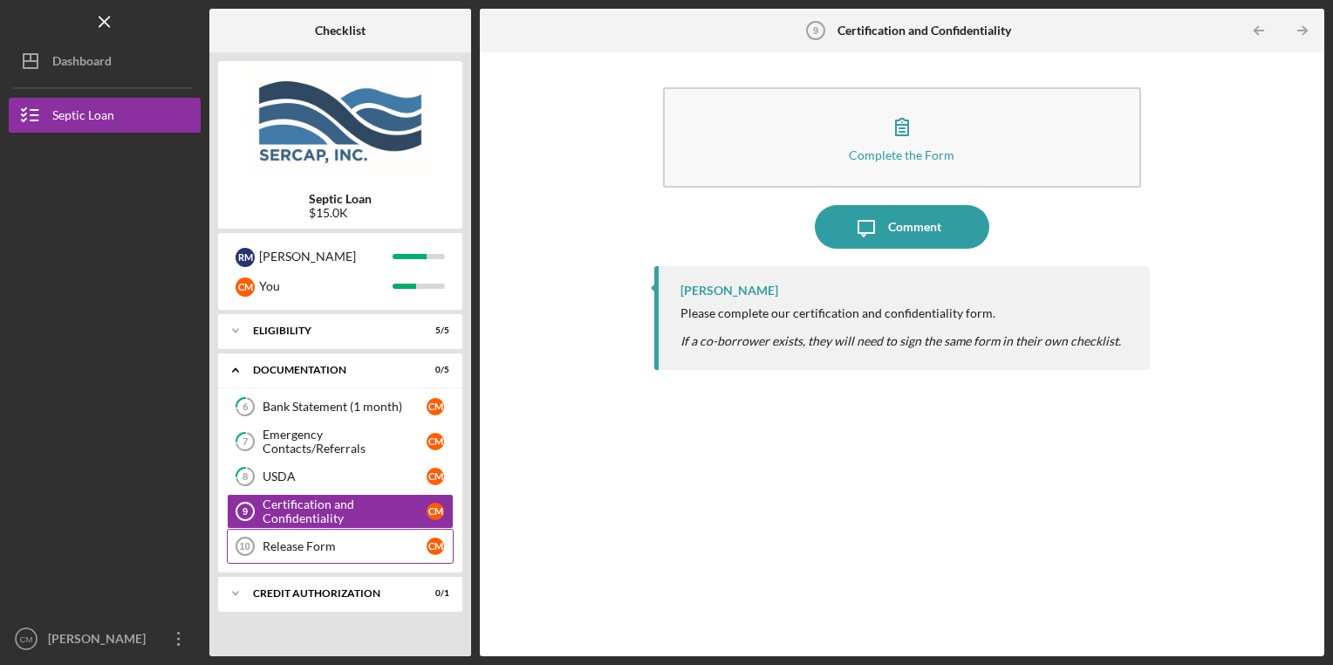
click at [320, 542] on div "Release Form" at bounding box center [345, 546] width 164 height 14
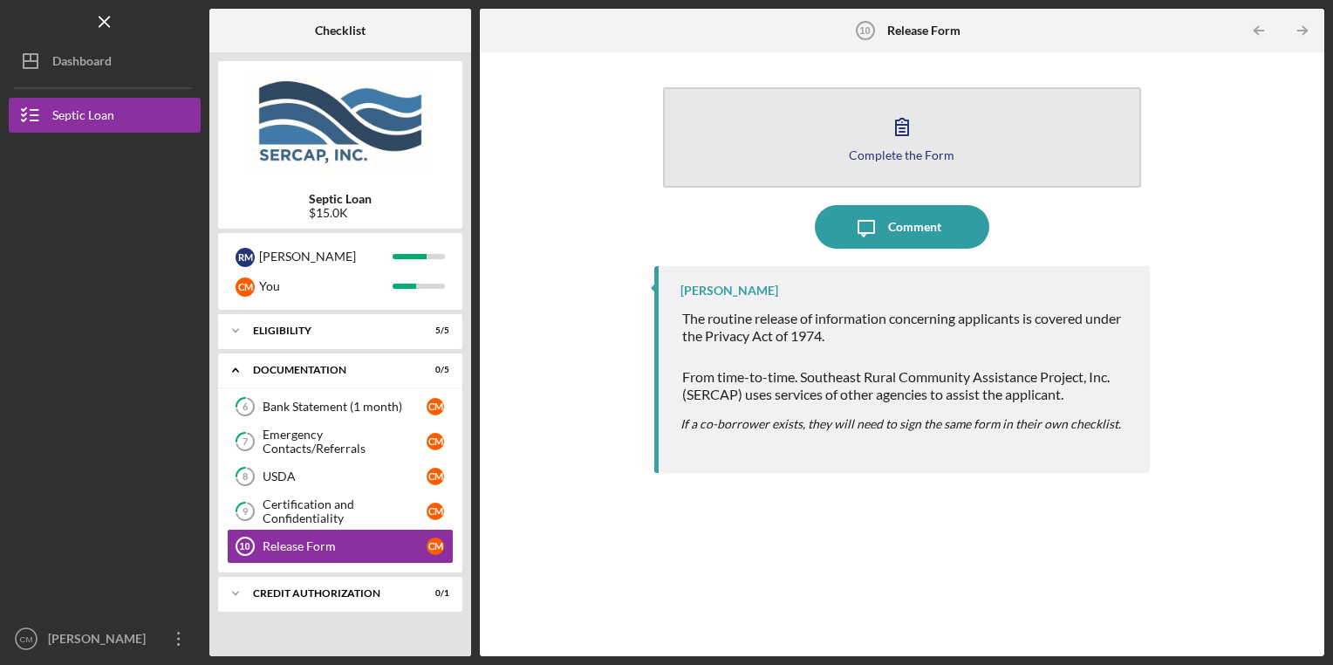
click at [857, 156] on div "Complete the Form" at bounding box center [902, 154] width 106 height 13
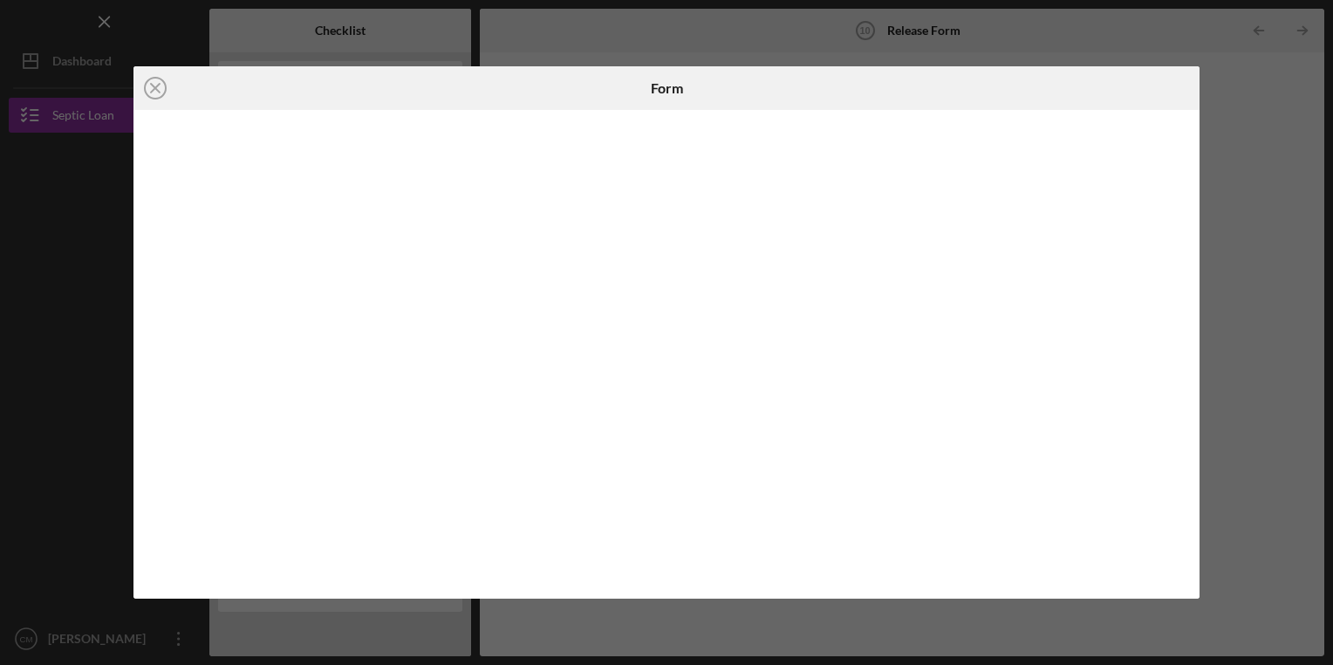
click at [645, 580] on iframe at bounding box center [667, 354] width 1033 height 454
click at [148, 96] on circle at bounding box center [155, 88] width 21 height 21
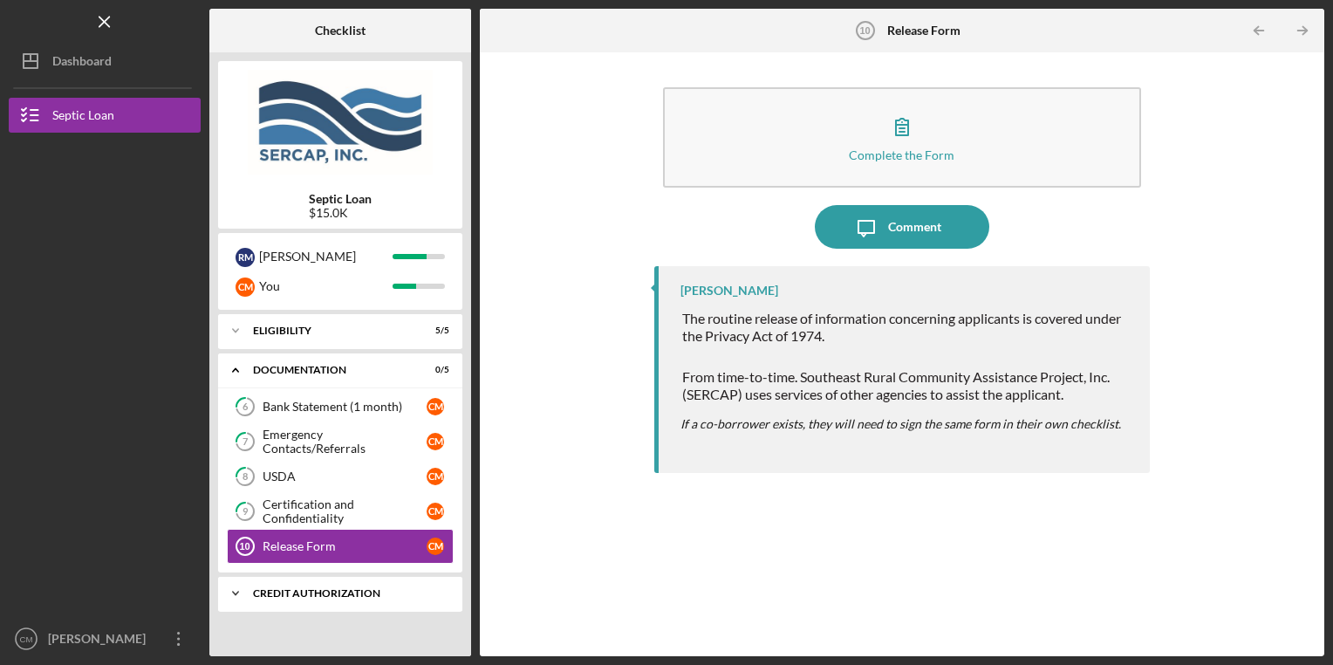
click at [352, 596] on div "CREDIT AUTHORIZATION" at bounding box center [347, 593] width 188 height 10
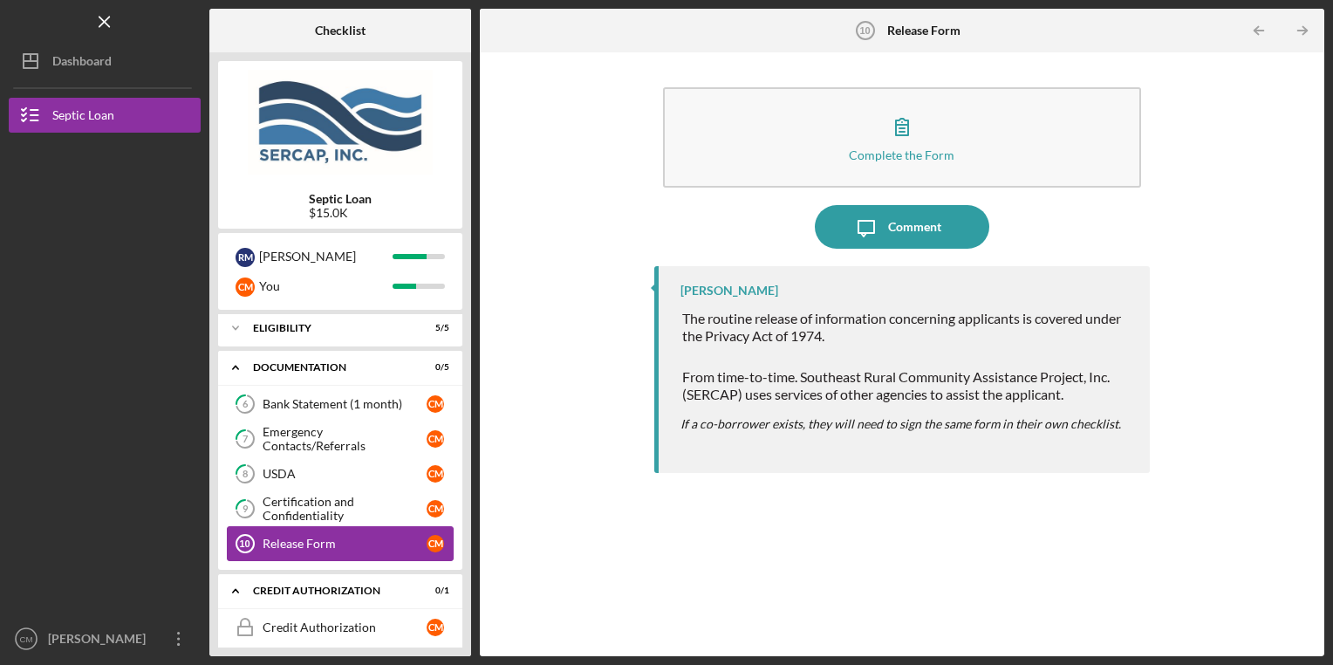
scroll to position [14, 0]
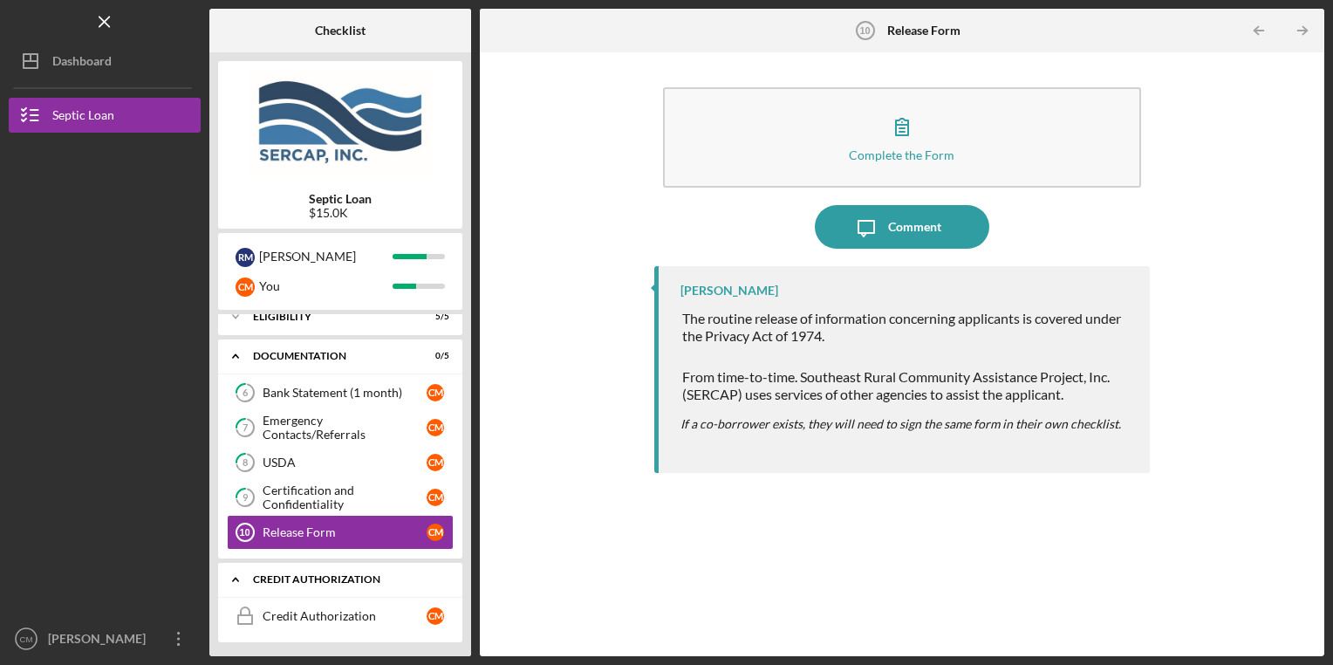
click at [338, 574] on div "CREDIT AUTHORIZATION" at bounding box center [347, 579] width 188 height 10
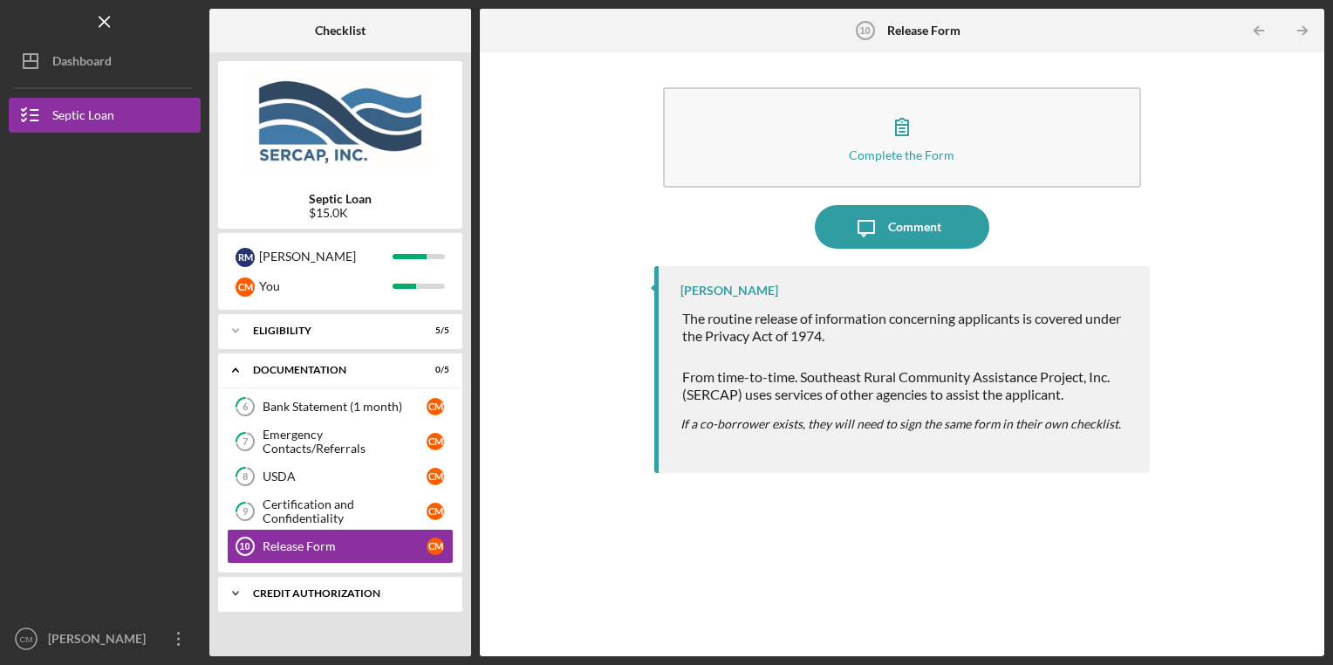
scroll to position [0, 0]
drag, startPoint x: 338, startPoint y: 574, endPoint x: 314, endPoint y: 337, distance: 238.4
click at [314, 337] on div "Icon/Expander Eligibility 5 / 5 Icon/Expander Documentation 0 / 5 6 Bank Statem…" at bounding box center [340, 480] width 244 height 333
click at [269, 330] on div "Eligibility" at bounding box center [347, 330] width 188 height 10
